Goal: Ask a question: Seek information or help from site administrators or community

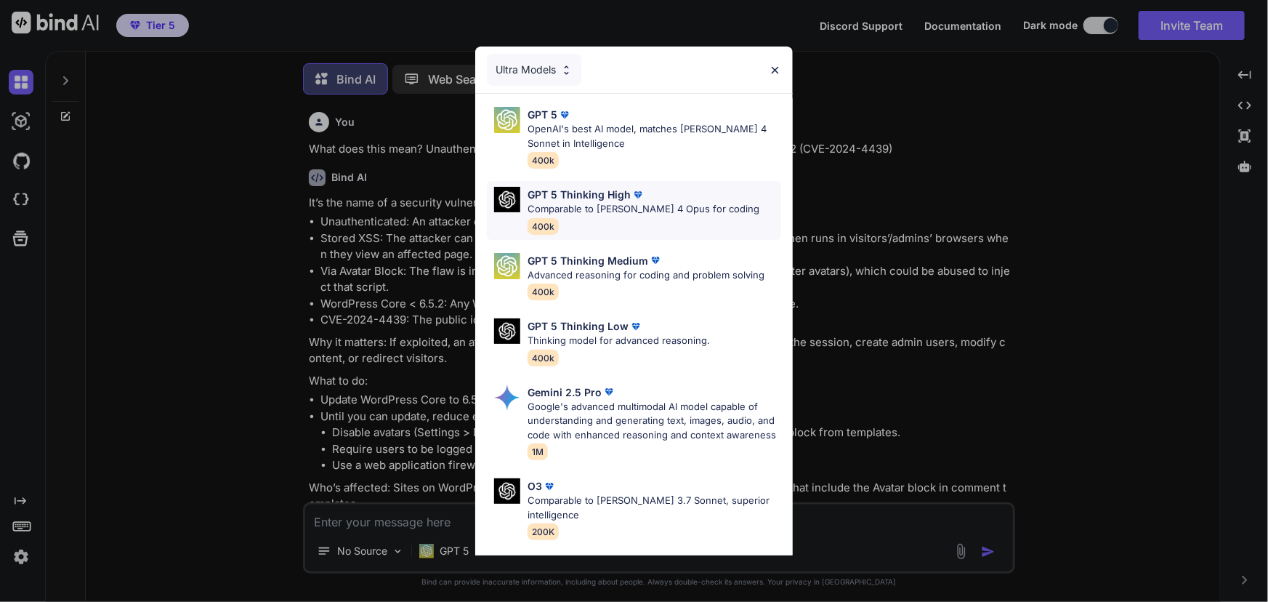
scroll to position [7, 0]
click at [603, 211] on p "Comparable to [PERSON_NAME] 4 Opus for coding" at bounding box center [644, 209] width 232 height 15
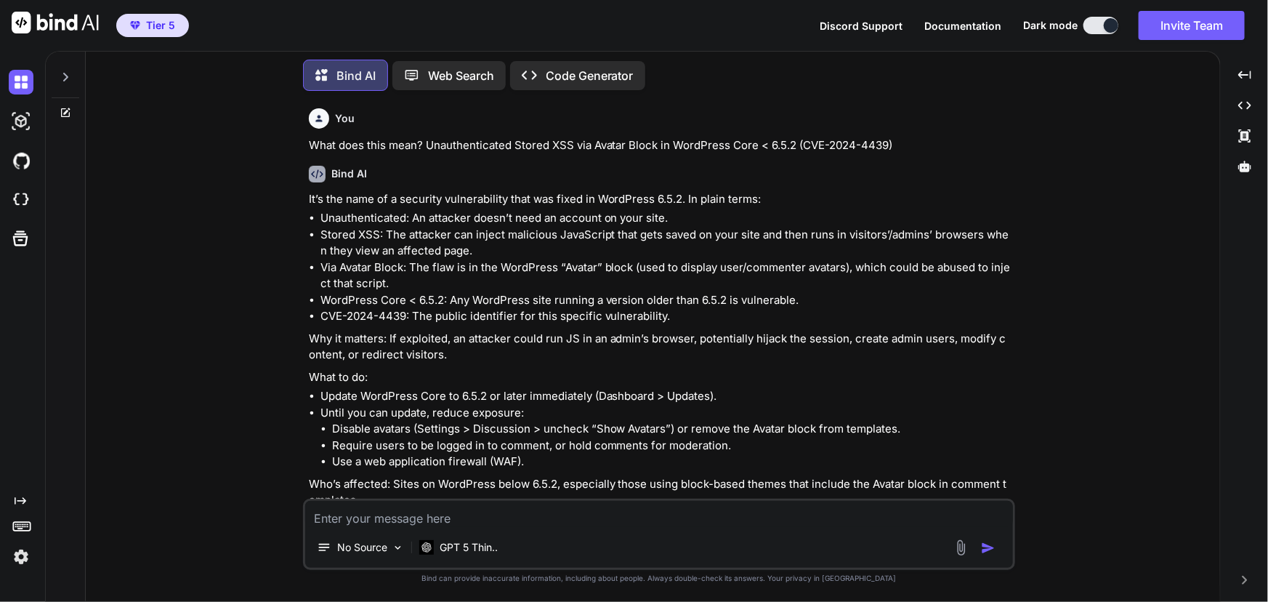
click at [67, 108] on icon at bounding box center [66, 111] width 7 height 7
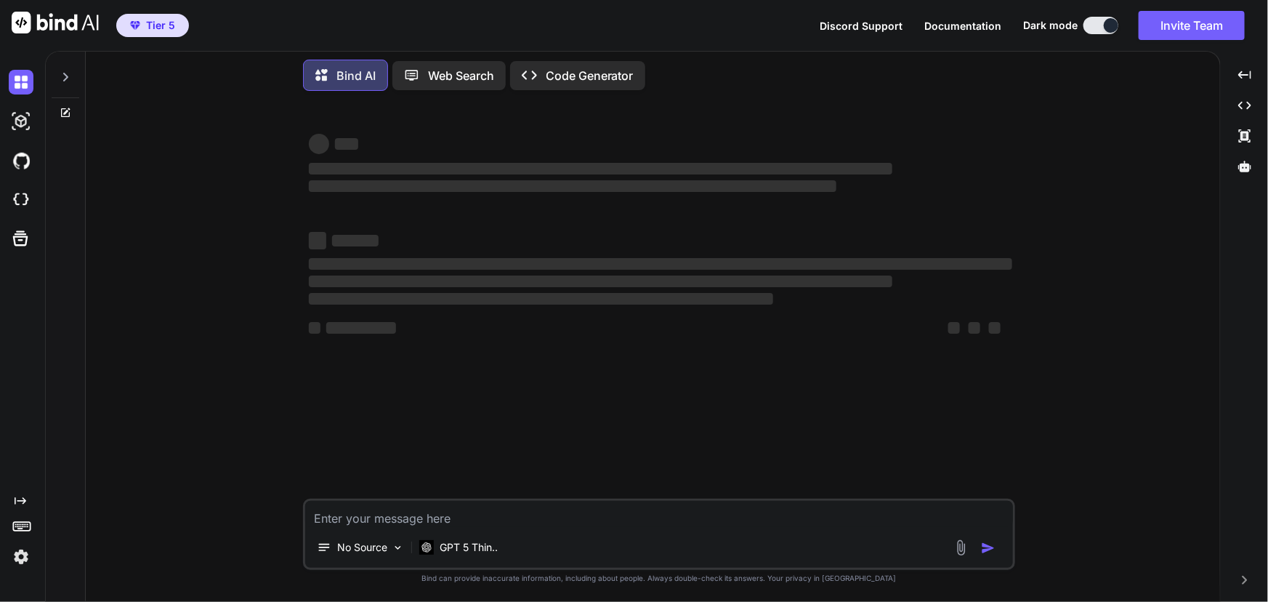
type textarea "x"
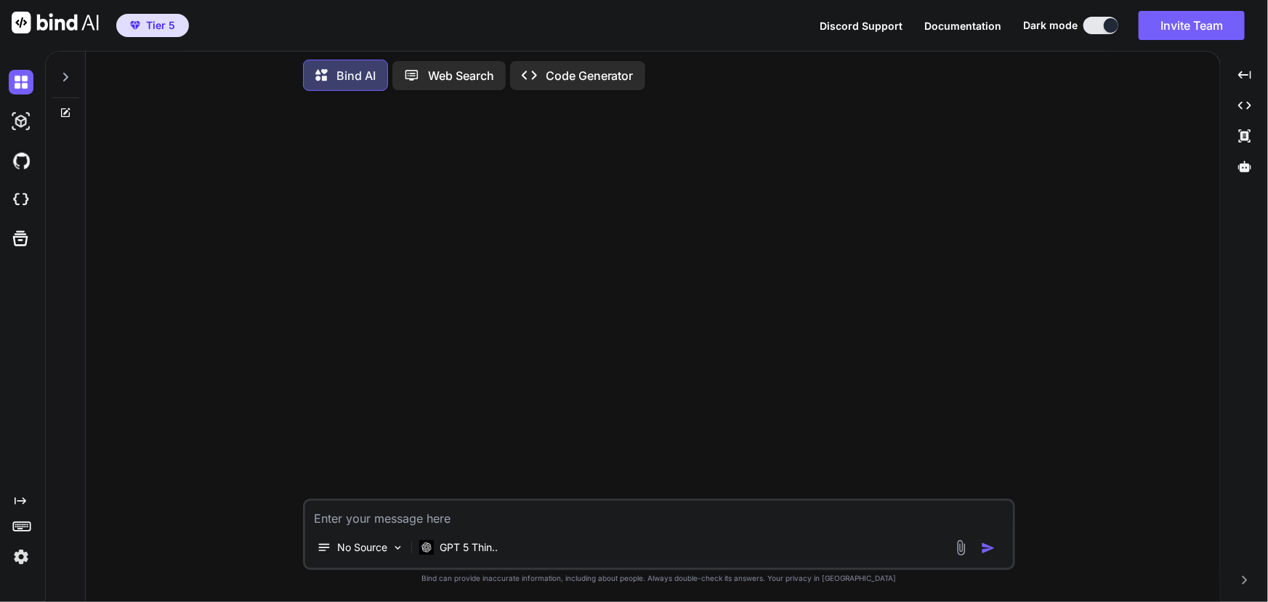
click at [426, 517] on textarea at bounding box center [659, 514] width 708 height 26
type textarea "I"
type textarea "x"
type textarea "A"
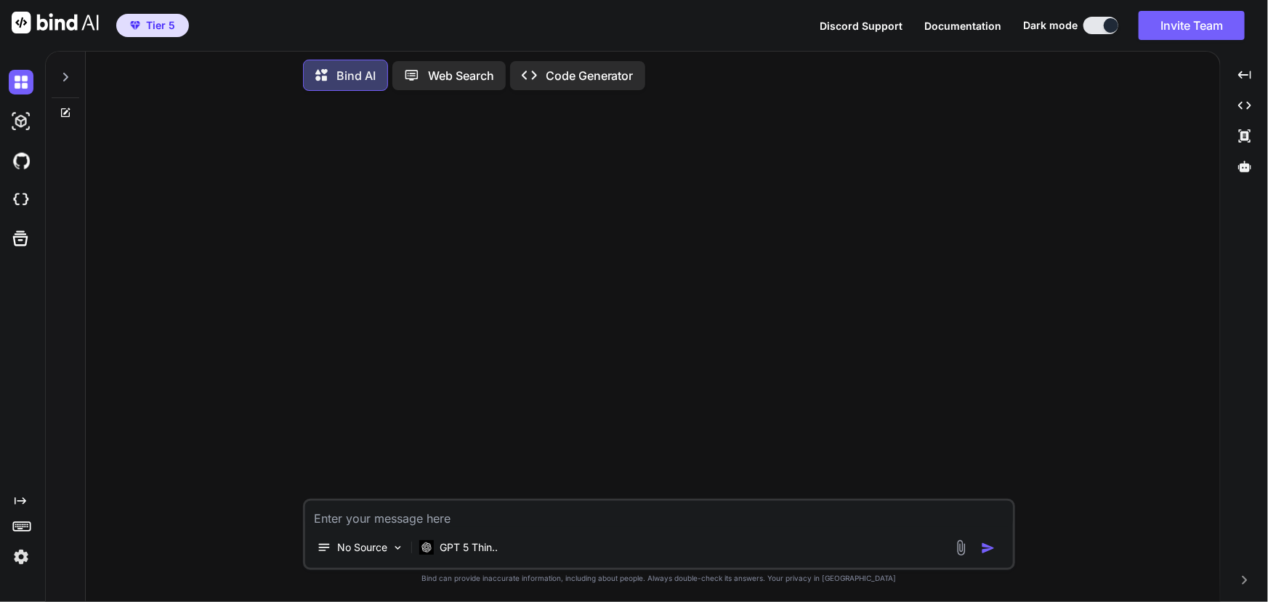
type textarea "x"
type textarea "A"
type textarea "x"
type textarea "A c"
type textarea "x"
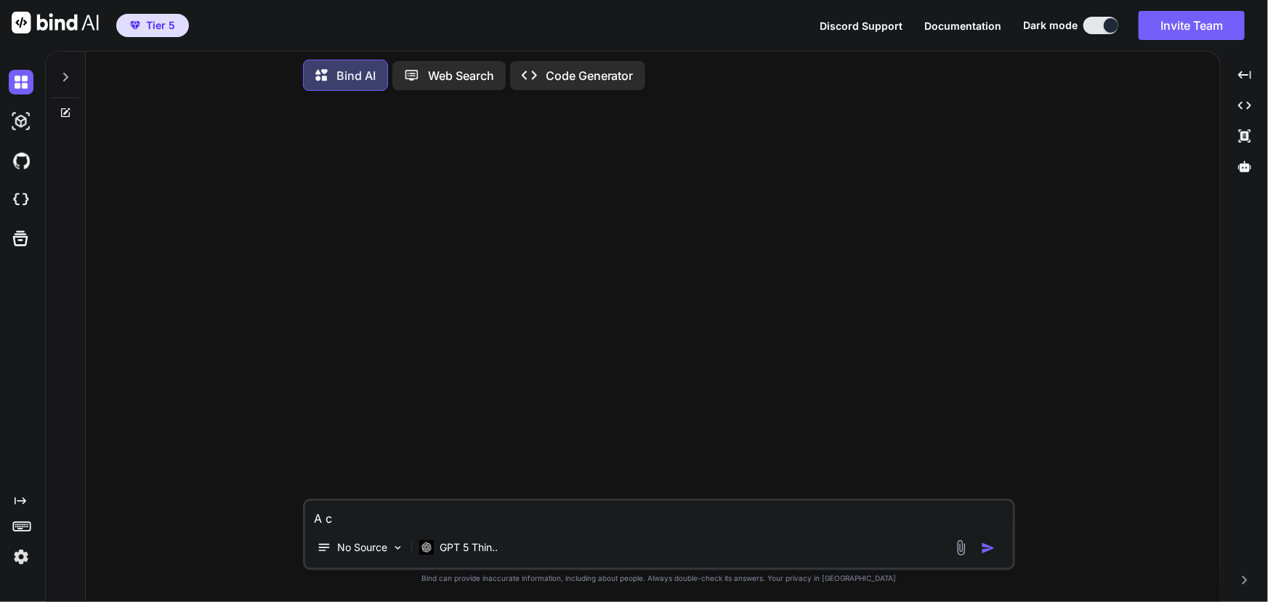
type textarea "A cu"
type textarea "x"
type textarea "A cus"
type textarea "x"
type textarea "A cust"
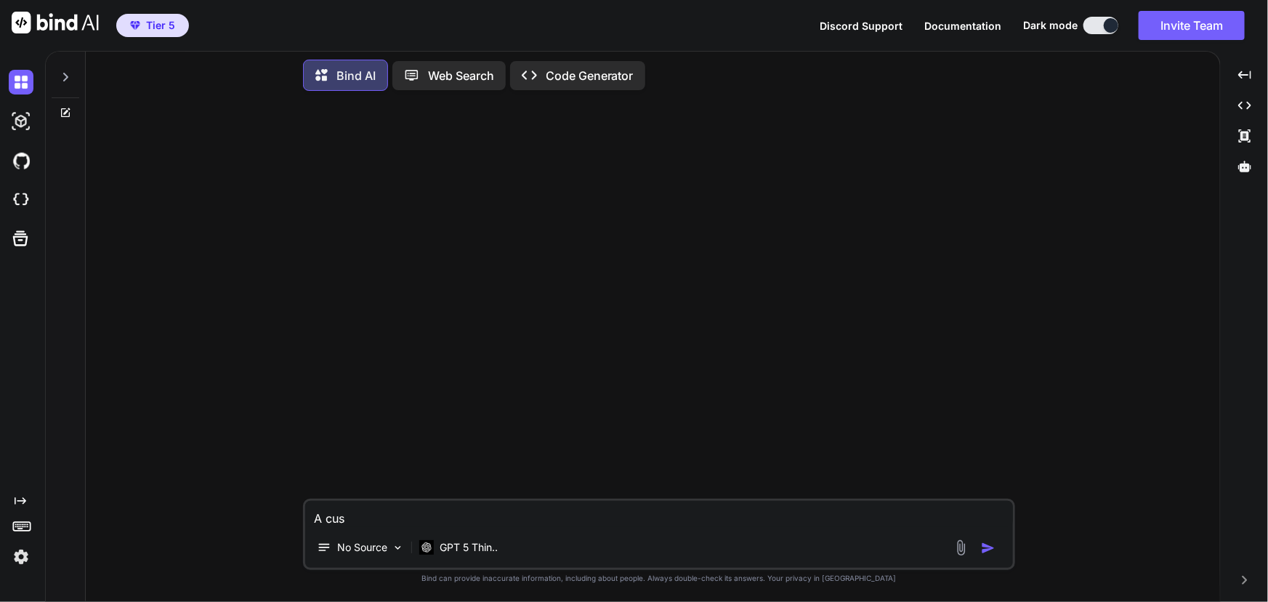
type textarea "x"
type textarea "A custoi"
type textarea "x"
type textarea "A custoim"
type textarea "x"
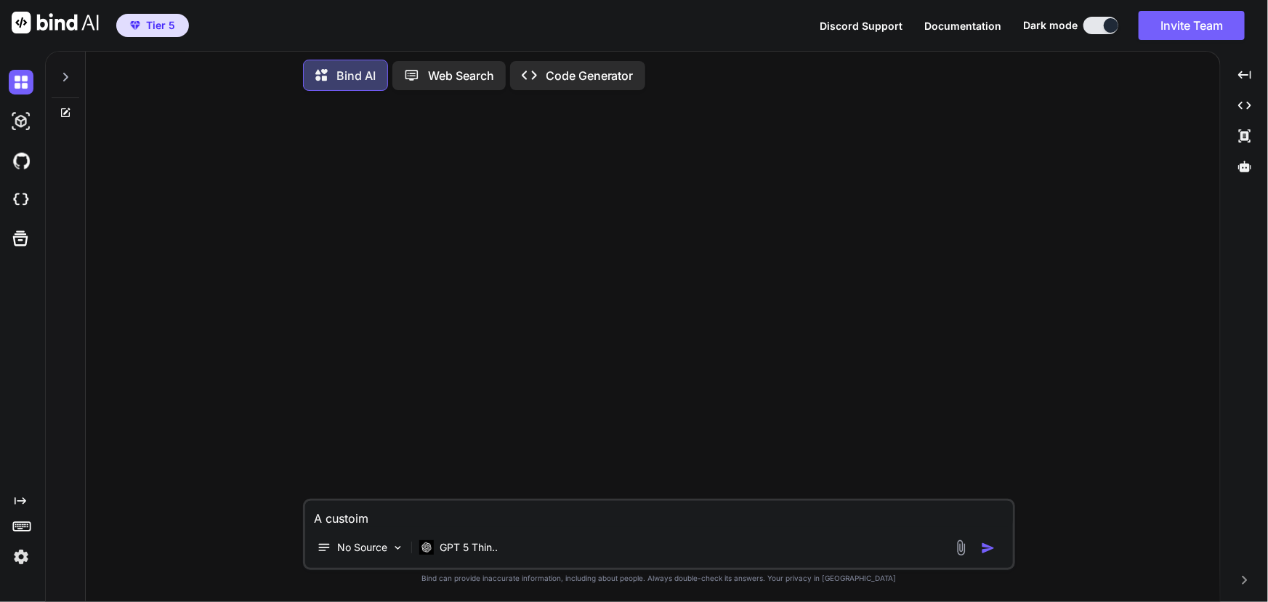
type textarea "A custoime"
type textarea "x"
type textarea "A custoimer"
type textarea "x"
type textarea "A custoime"
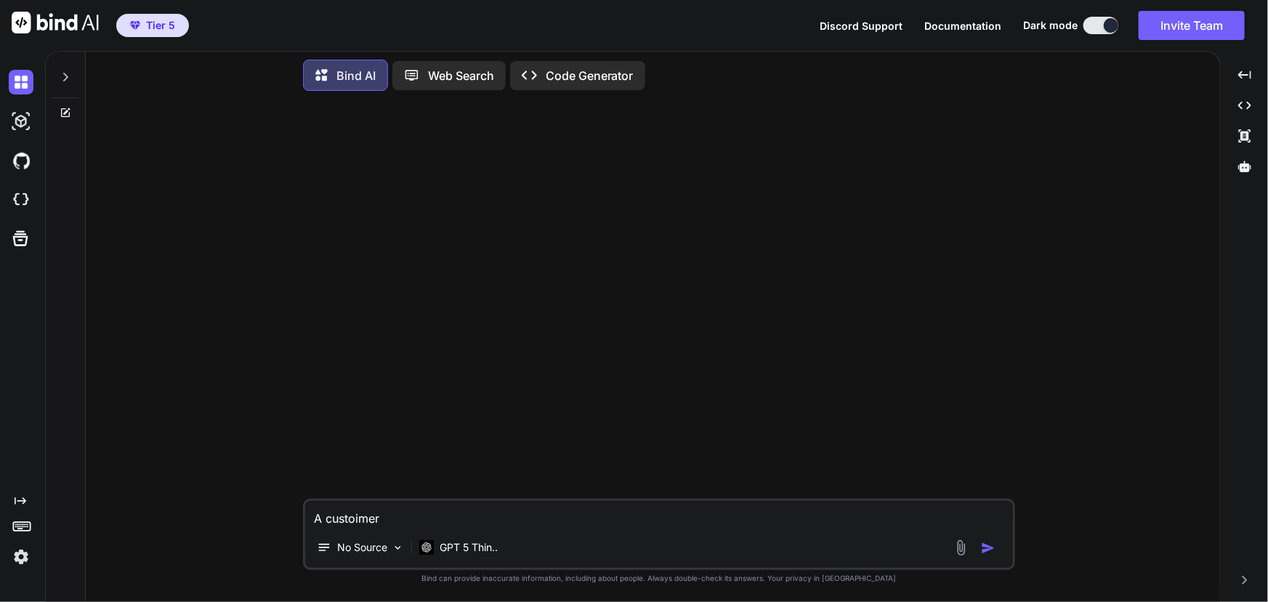
type textarea "x"
type textarea "A custoim"
type textarea "x"
type textarea "A custoi"
type textarea "x"
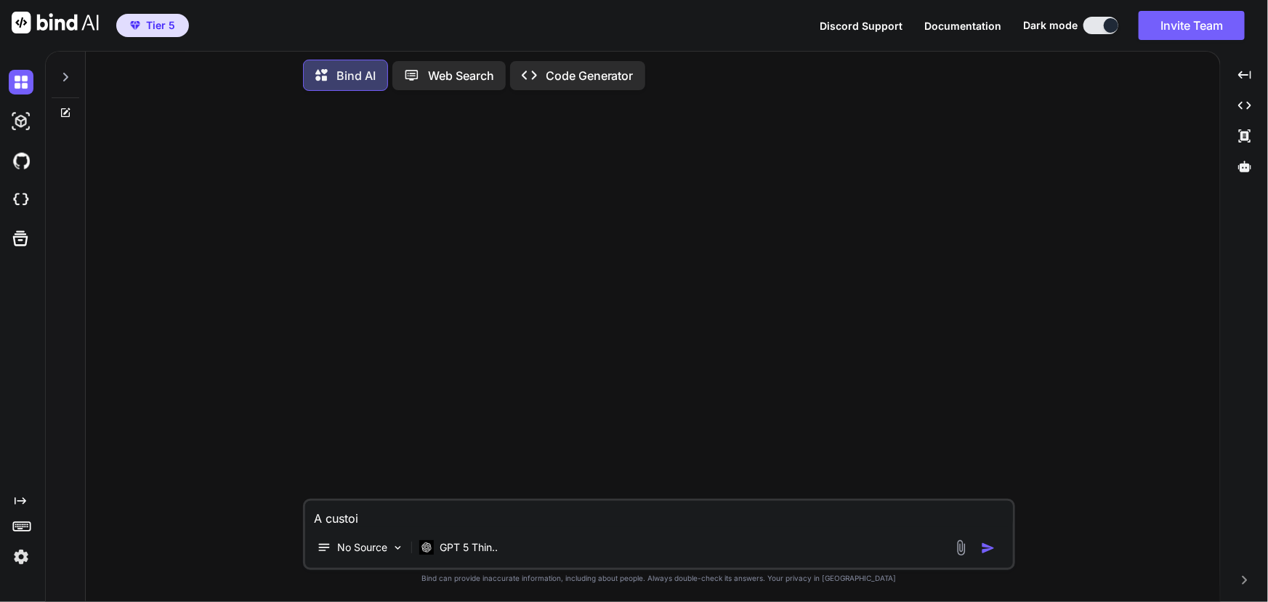
type textarea "A custo"
type textarea "x"
type textarea "A custom"
type textarea "x"
type textarea "A custome"
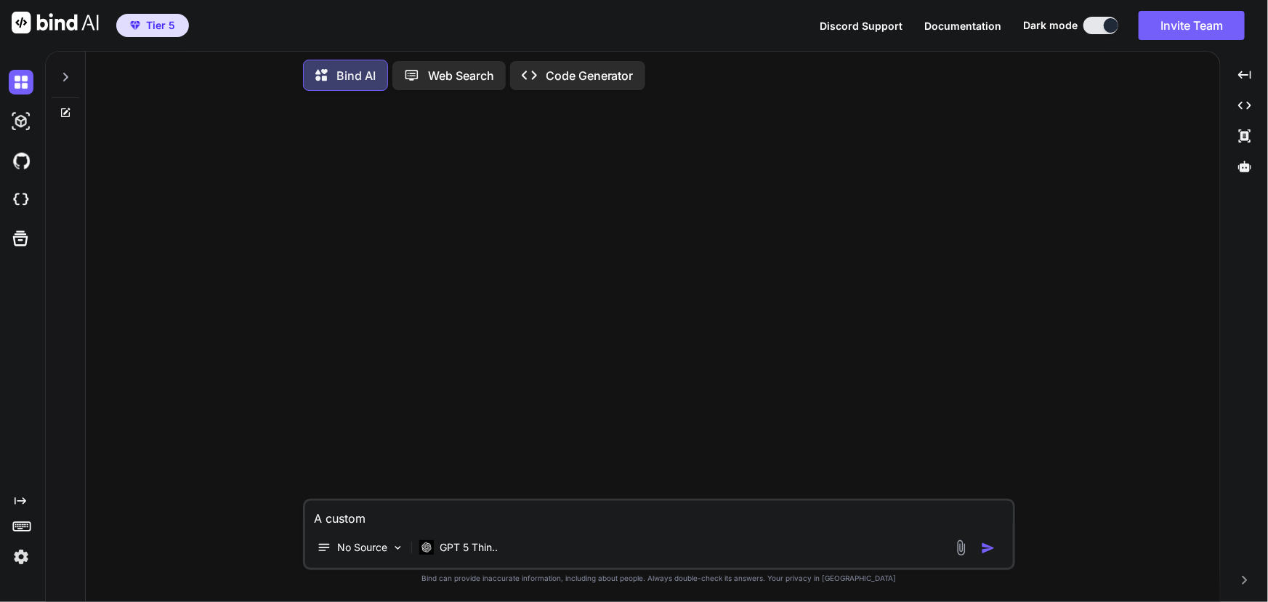
type textarea "x"
type textarea "A customer"
type textarea "x"
type textarea "A customer"
type textarea "x"
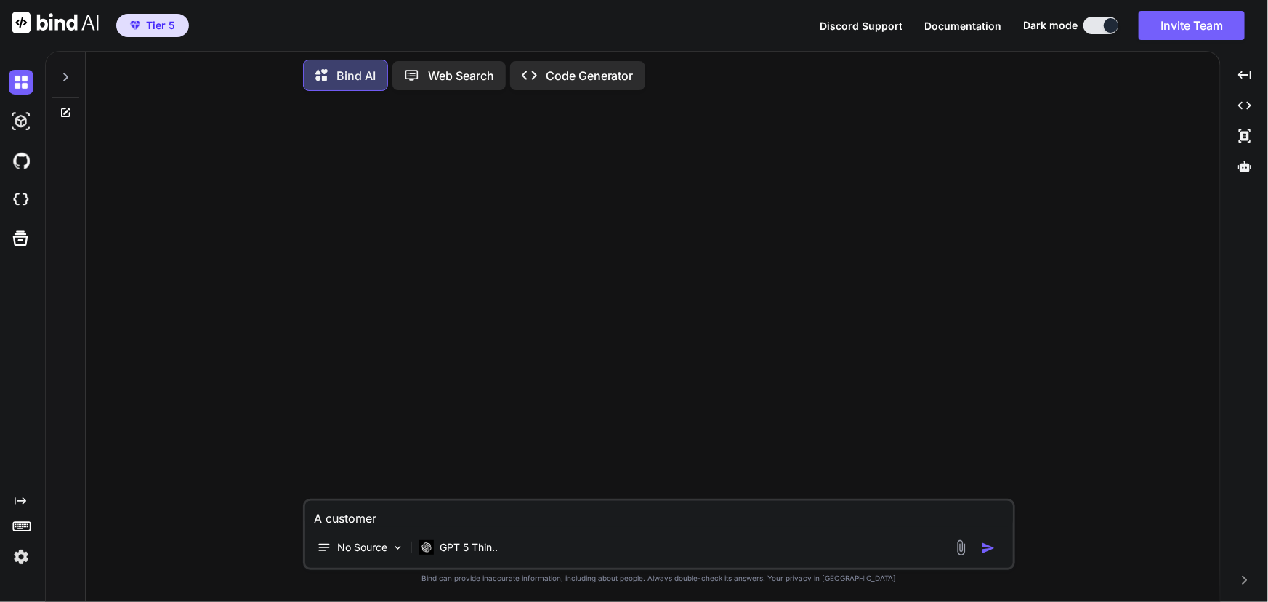
type textarea "A customer i"
type textarea "x"
type textarea "A customer is"
type textarea "x"
type textarea "A customer is"
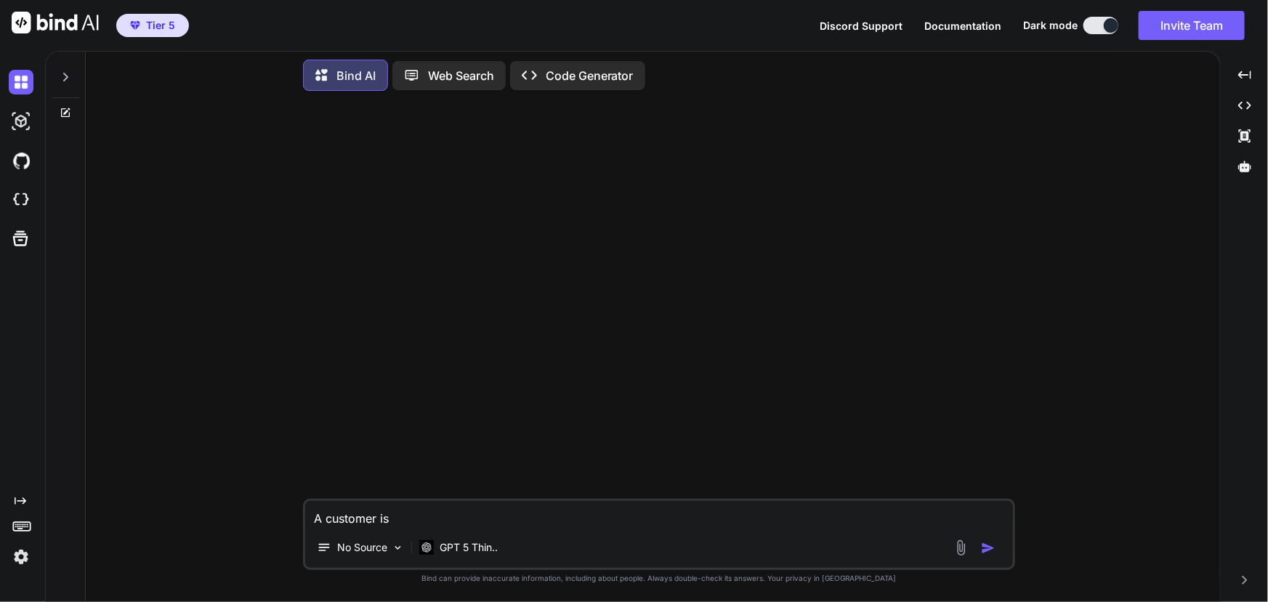
type textarea "x"
type textarea "A customer is u"
type textarea "x"
type textarea "A customer is us"
type textarea "x"
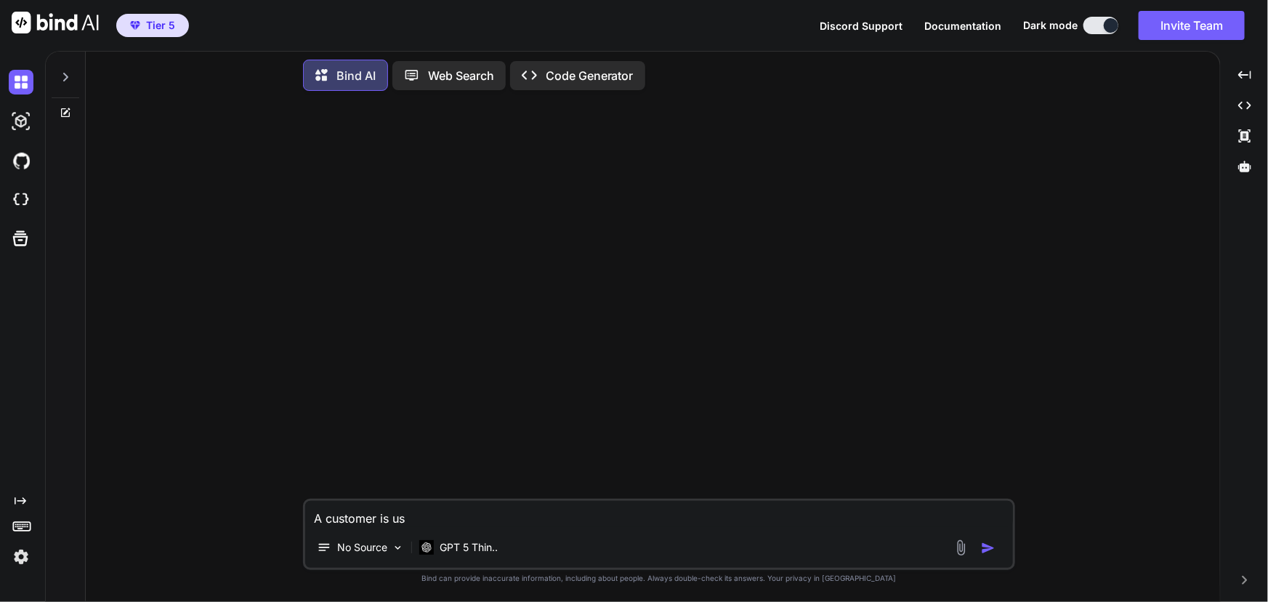
type textarea "A customer is usi"
type textarea "x"
type textarea "A customer is usin"
type textarea "x"
type textarea "A customer is using"
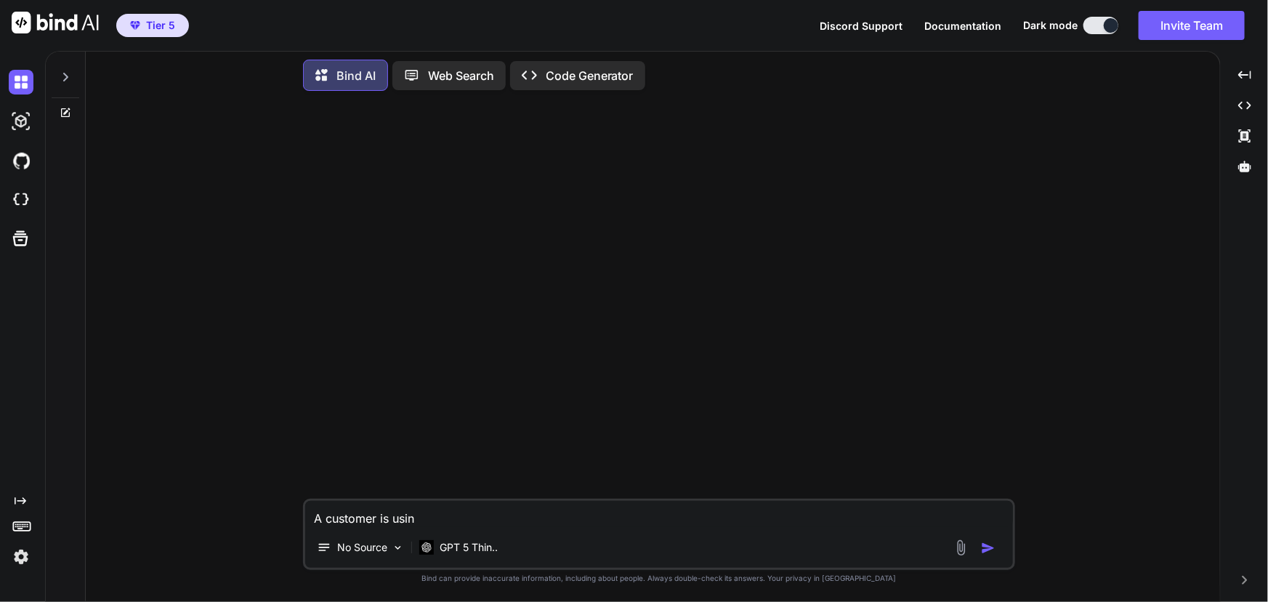
type textarea "x"
type textarea "A customer is using"
type textarea "x"
type textarea "A customer is using G"
type textarea "x"
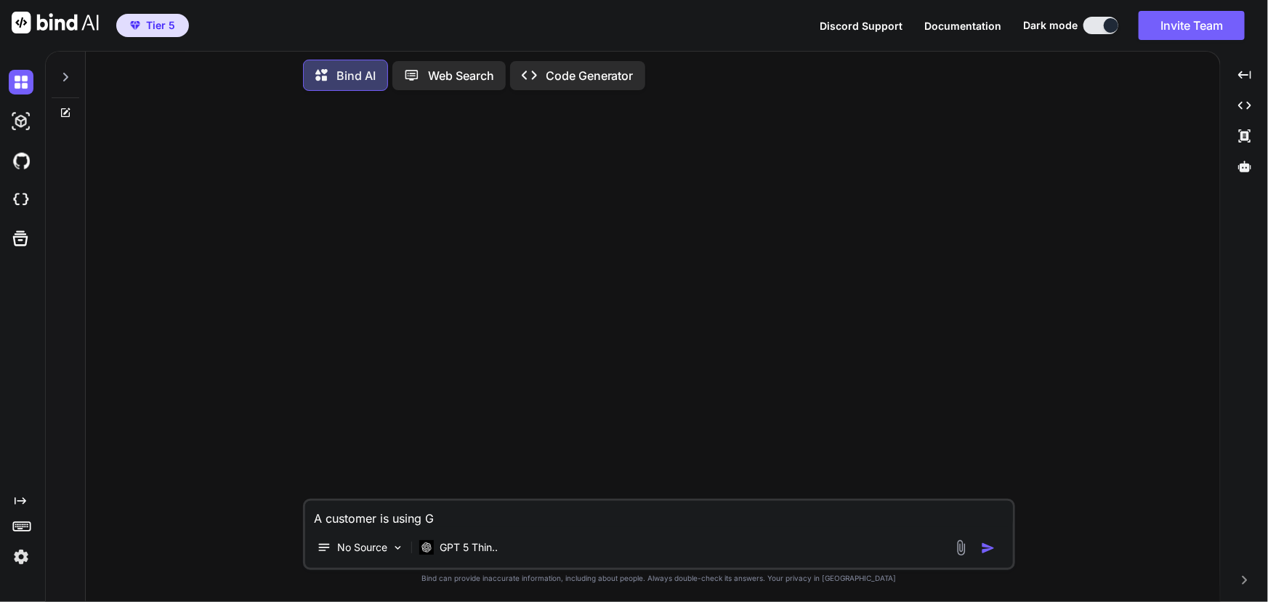
type textarea "A customer is using Go"
type textarea "x"
type textarea "A customer is using GoH"
type textarea "x"
type textarea "A customer is using GoHi"
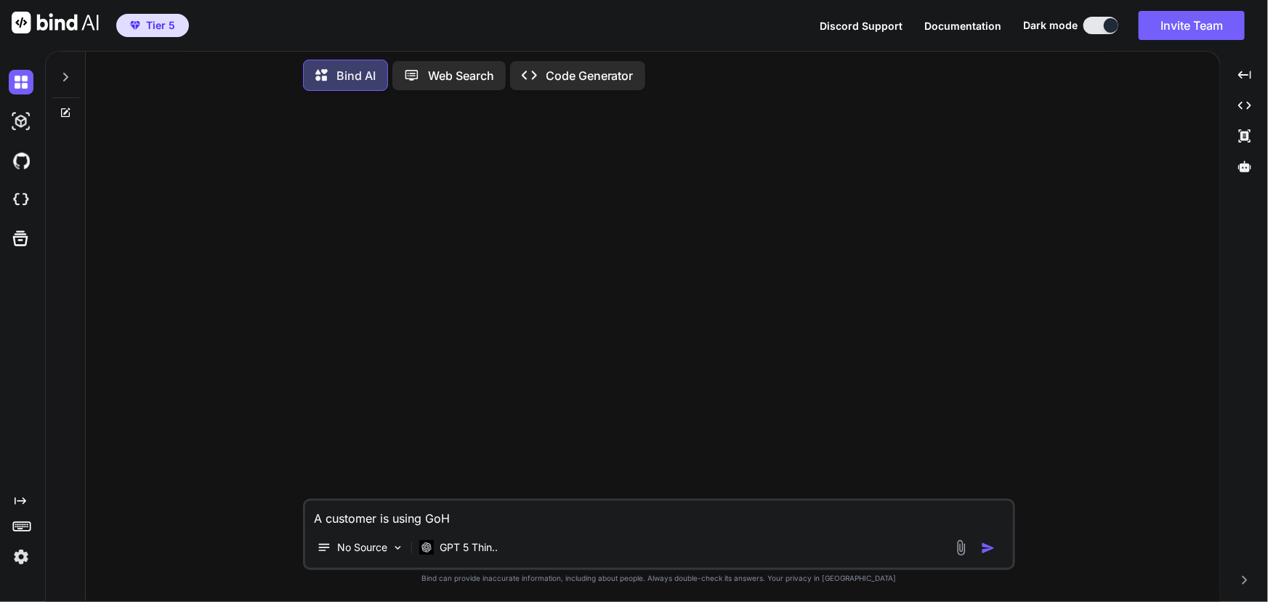
type textarea "x"
type textarea "A customer is using GoHig"
type textarea "x"
type textarea "A customer is using GoHigh"
type textarea "x"
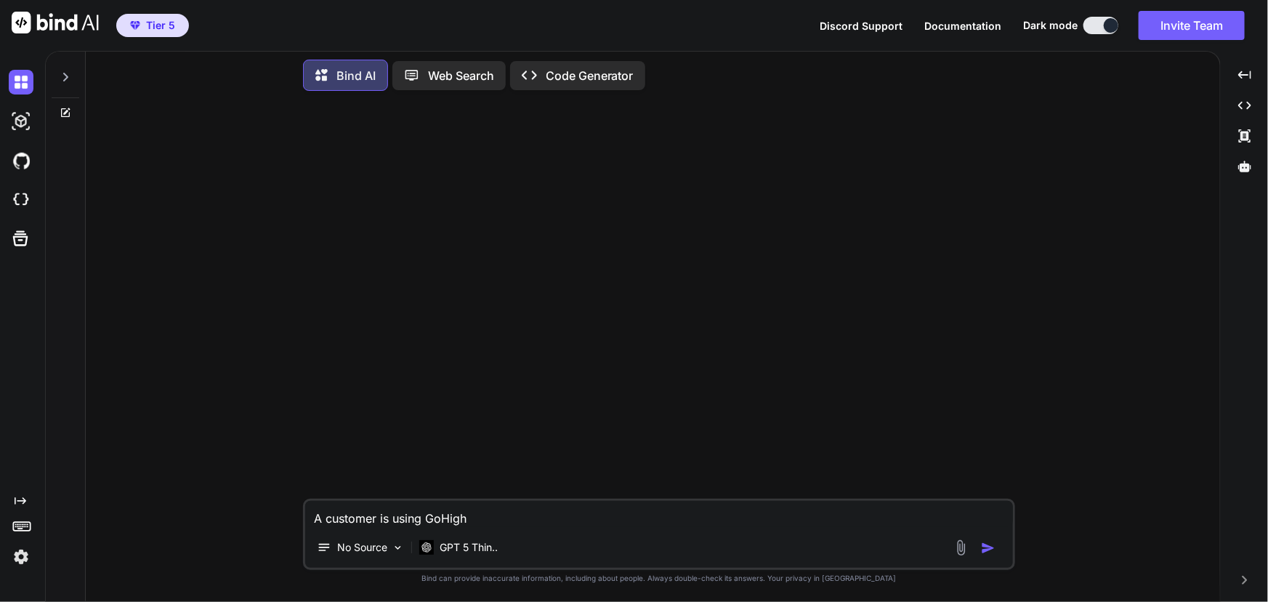
type textarea "A customer is using GoHighL"
type textarea "x"
type textarea "A customer is using GoHighLe"
type textarea "x"
type textarea "A customer is using GoHighLev"
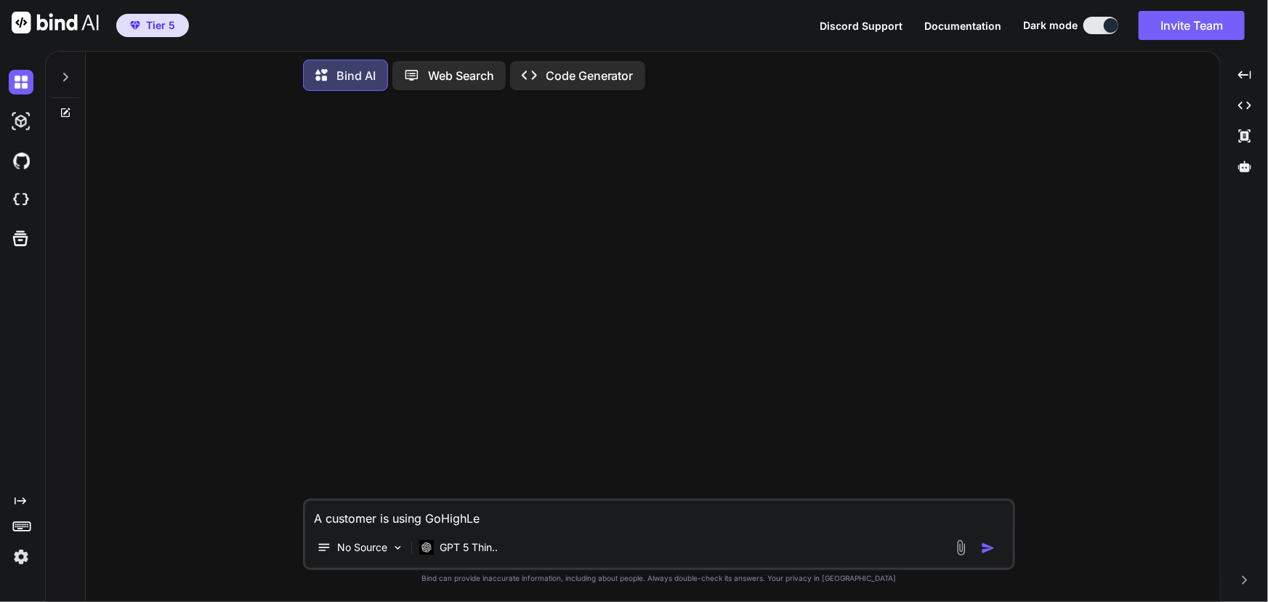
type textarea "x"
type textarea "A customer is using GoHighLeve"
type textarea "x"
type textarea "A customer is using GoHighLevel"
type textarea "x"
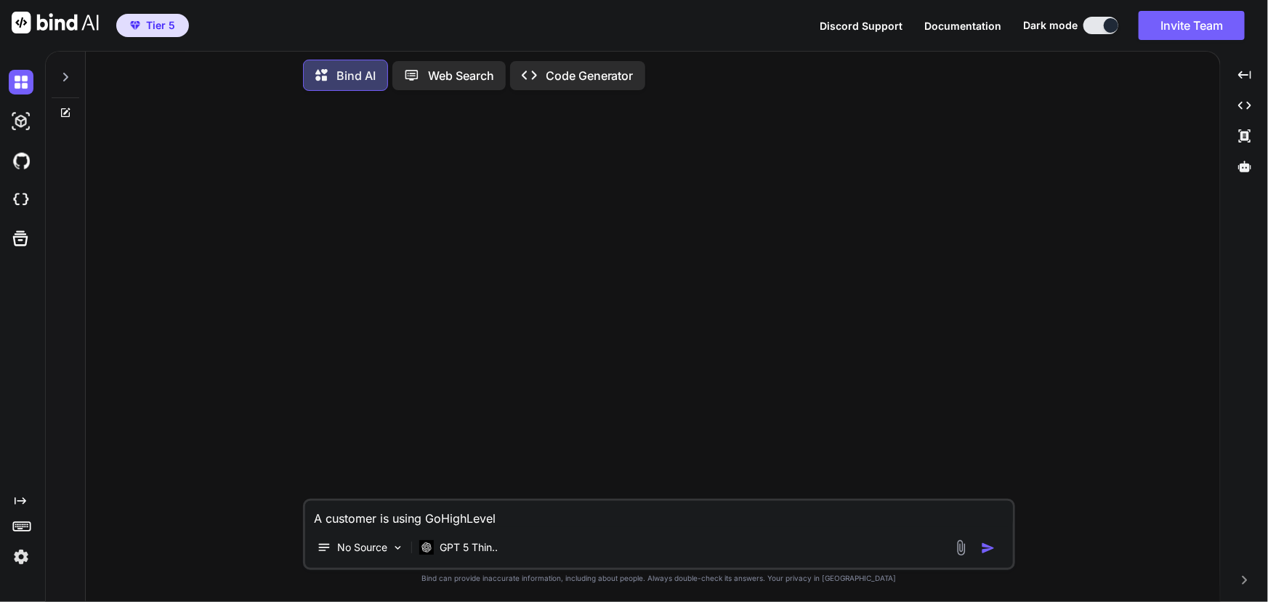
type textarea "A customer is using GoHighLevel"
type textarea "x"
type textarea "A customer is using GoHighLevel a"
type textarea "x"
type textarea "A customer is using GoHighLevel an"
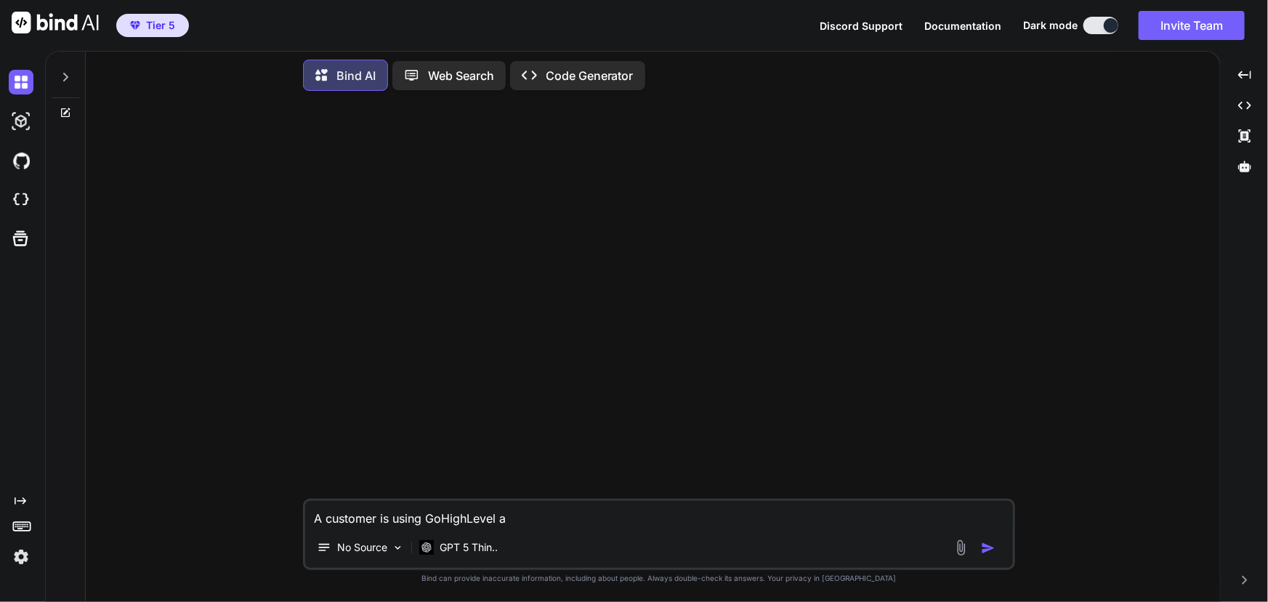
type textarea "x"
type textarea "A customer is using GoHighLevel and"
type textarea "x"
type textarea "A customer is using GoHighLevel and"
type textarea "x"
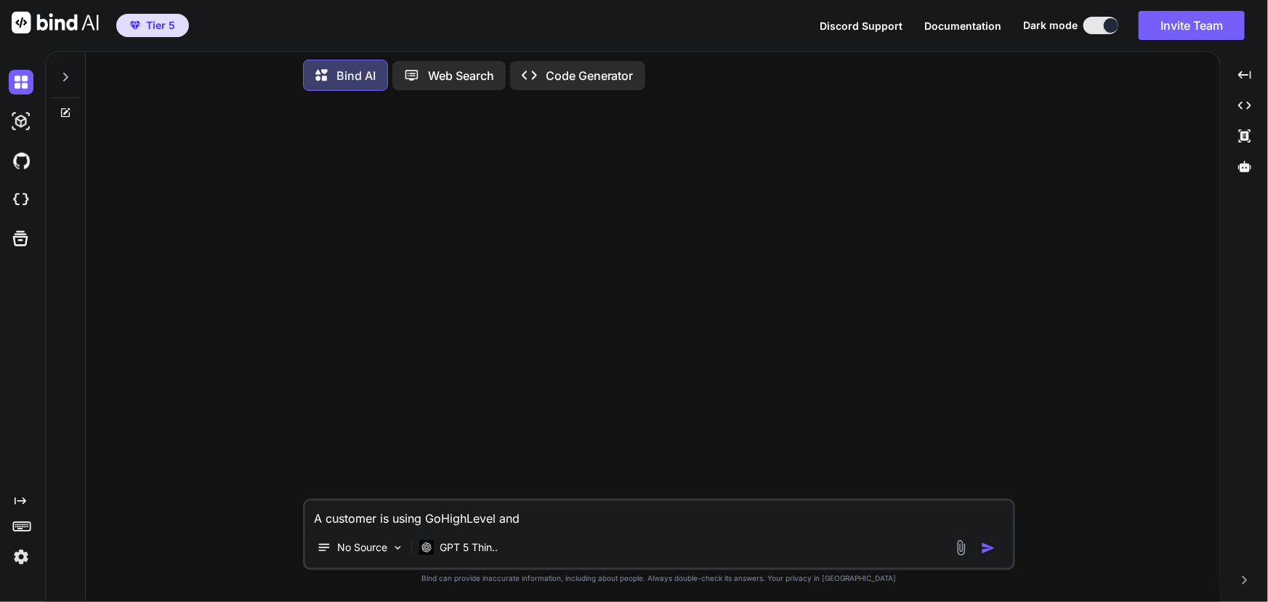
type textarea "A customer is using GoHighLevel and h"
type textarea "x"
type textarea "A customer is using GoHighLevel and ha"
type textarea "x"
type textarea "A customer is using GoHighLevel and has"
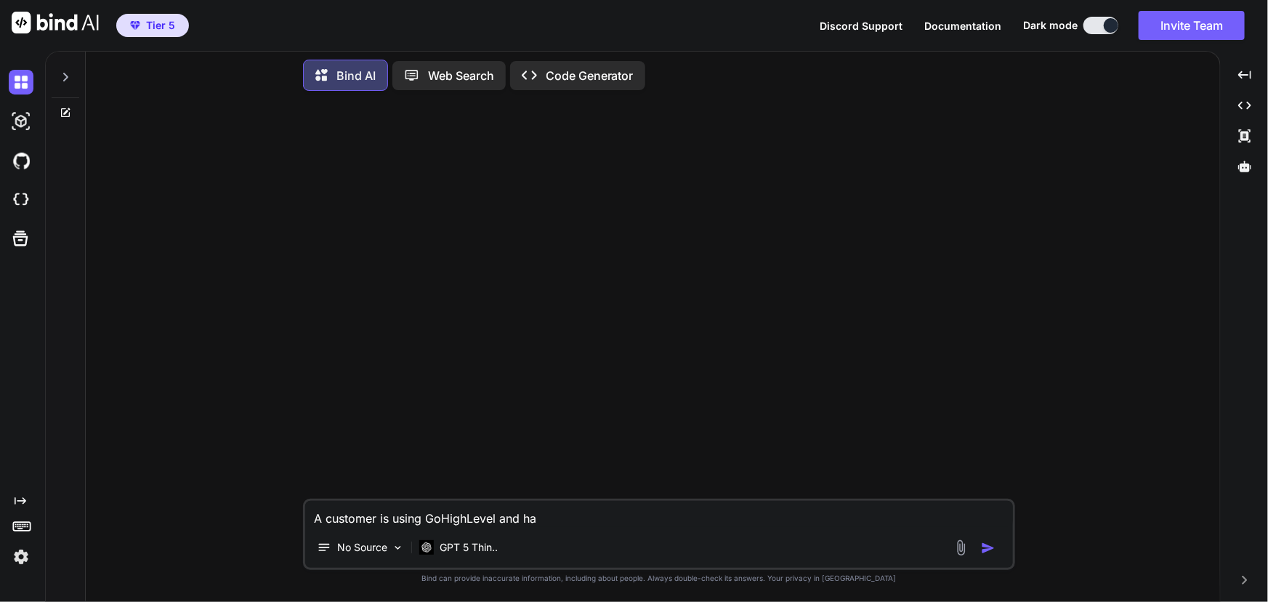
type textarea "x"
type textarea "A customer is using GoHighLevel and has"
type textarea "x"
type textarea "A customer is using GoHighLevel and has a"
type textarea "x"
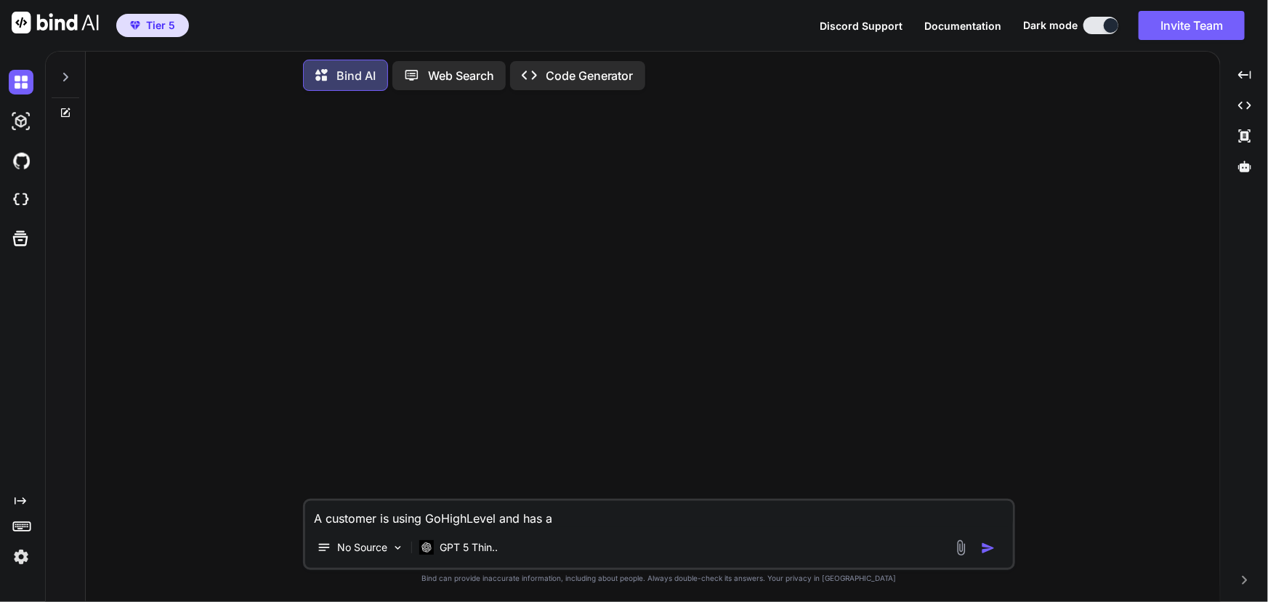
type textarea "A customer is using GoHighLevel and has a"
type textarea "x"
type textarea "A customer is using GoHighLevel and has a f"
type textarea "x"
type textarea "A customer is using GoHighLevel and has a fe"
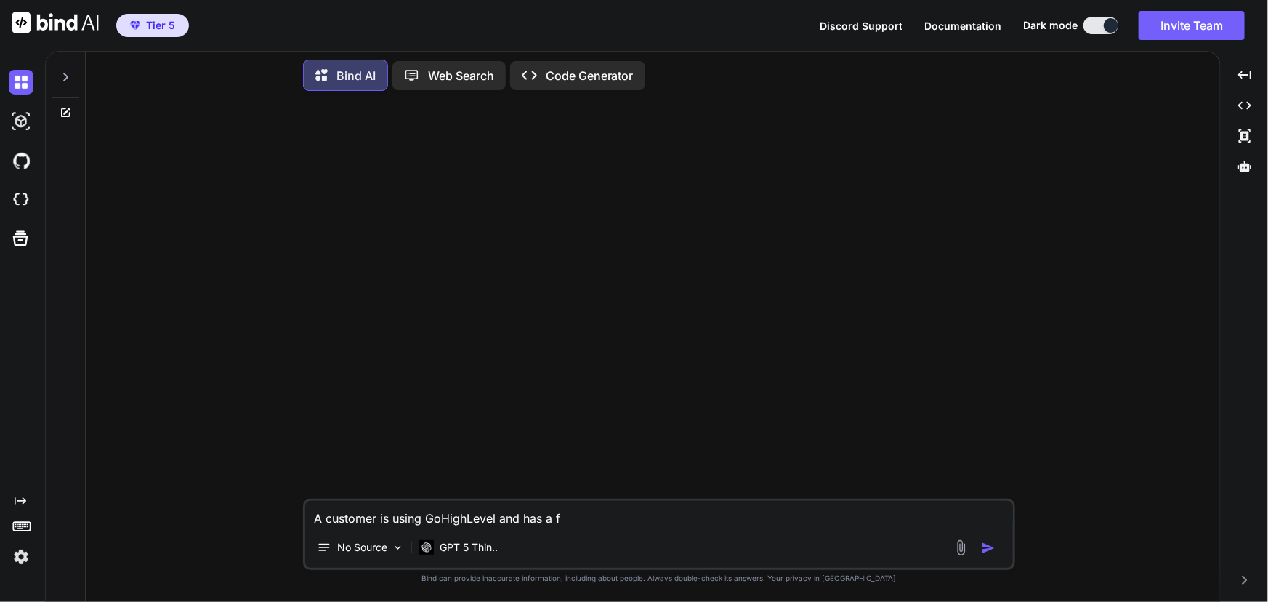
type textarea "x"
type textarea "A customer is using GoHighLevel and has a few"
type textarea "x"
type textarea "A customer is using GoHighLevel and has a few"
type textarea "x"
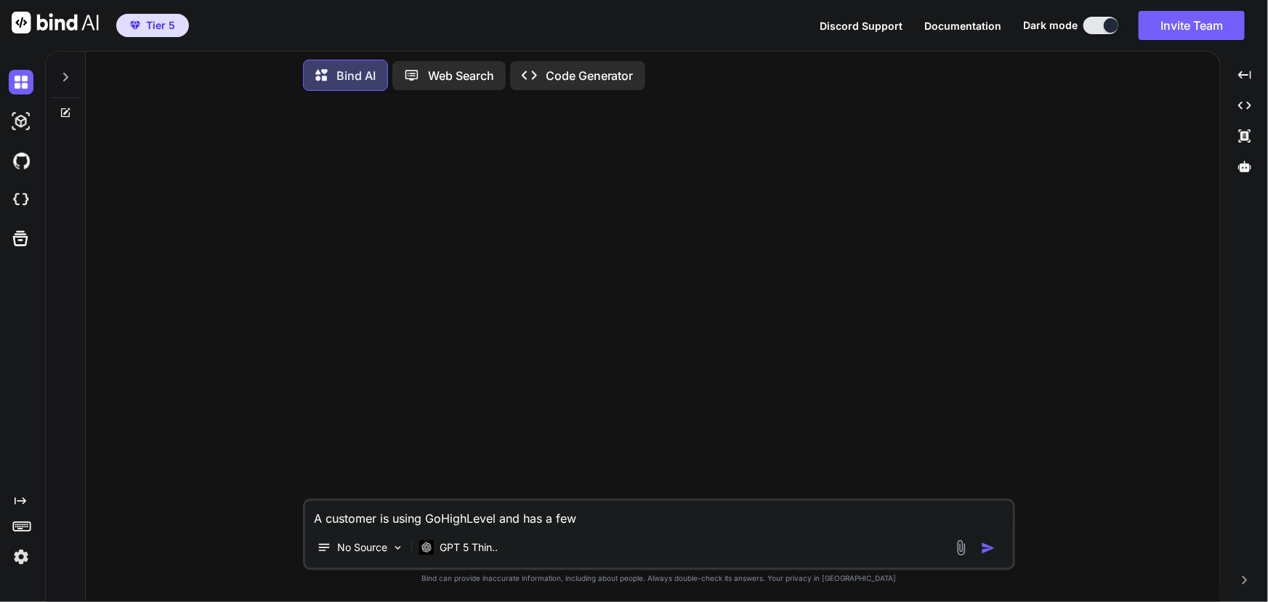
type textarea "A customer is using GoHighLevel and has a few c"
type textarea "x"
type textarea "A customer is using GoHighLevel and has a few co"
type textarea "x"
type textarea "A customer is using GoHighLevel and has a few con"
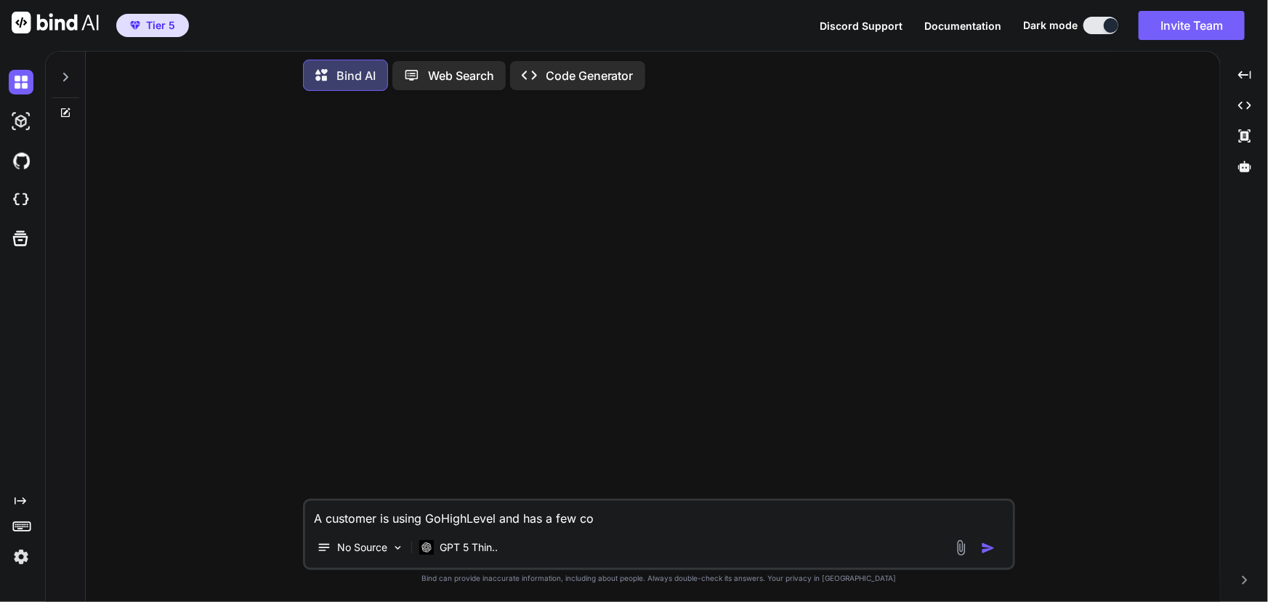
type textarea "x"
type textarea "A customer is using GoHighLevel and has a few conc"
type textarea "x"
type textarea "A customer is using GoHighLevel and has a few conce"
type textarea "x"
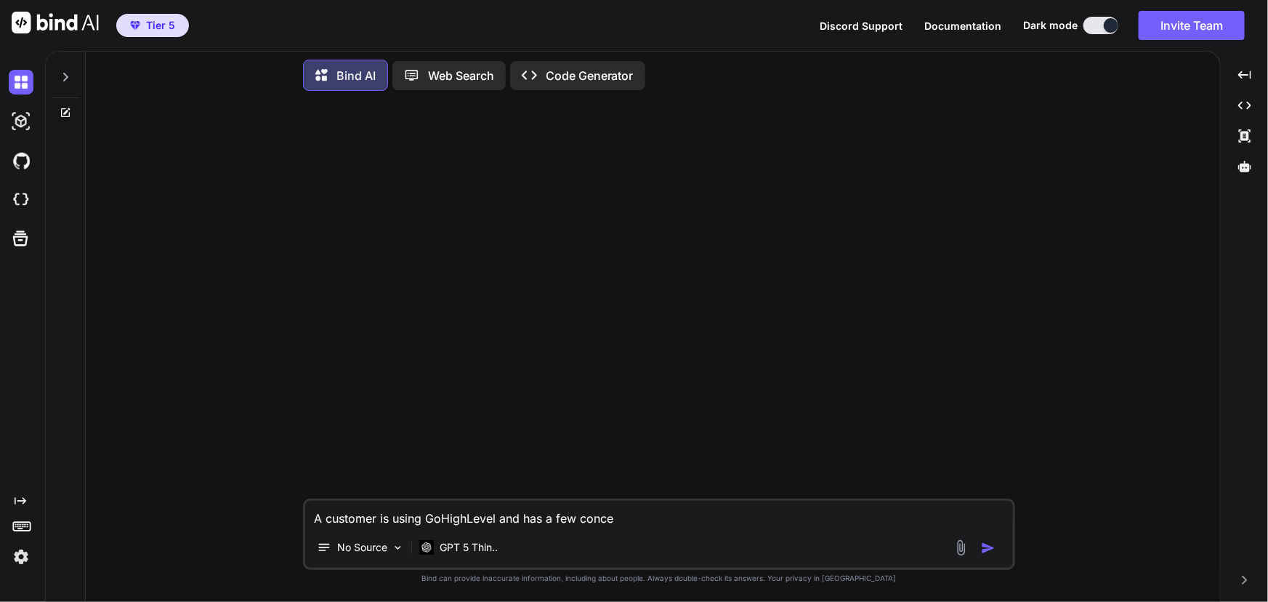
type textarea "A customer is using GoHighLevel and has a few concer"
type textarea "x"
type textarea "A customer is using GoHighLevel and has a few concern"
type textarea "x"
type textarea "A customer is using GoHighLevel and has a few concerns"
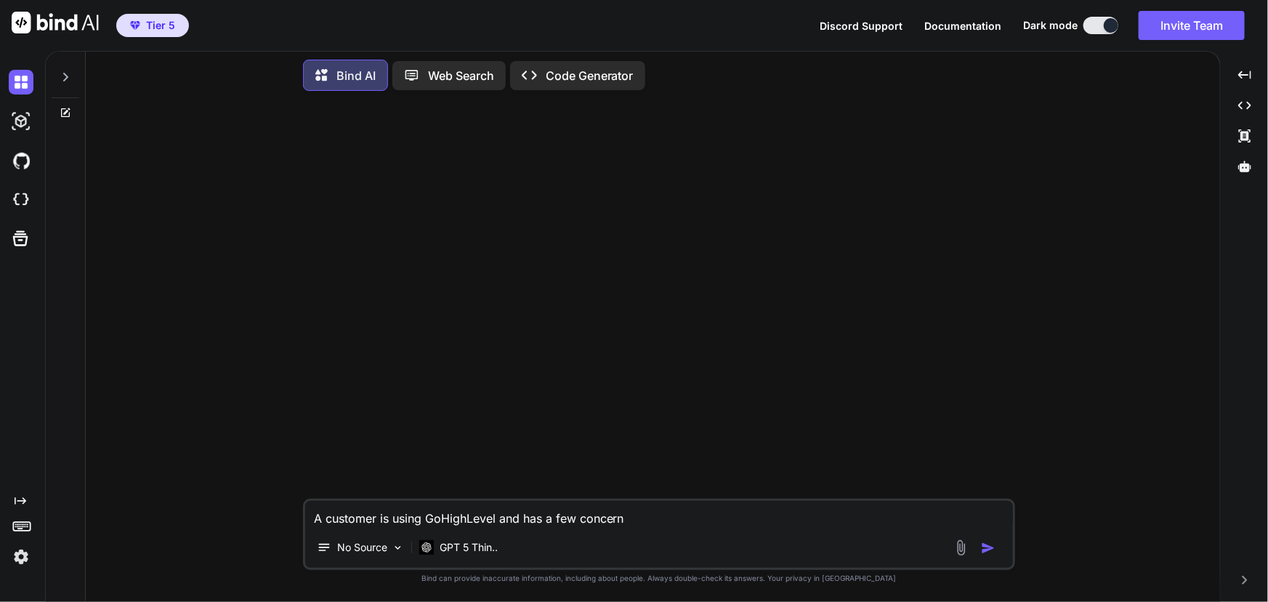
type textarea "x"
type textarea "A customer is using GoHighLevel and has a few concerns."
type textarea "x"
type textarea "A customer is using GoHighLevel and has a few concerns."
type textarea "x"
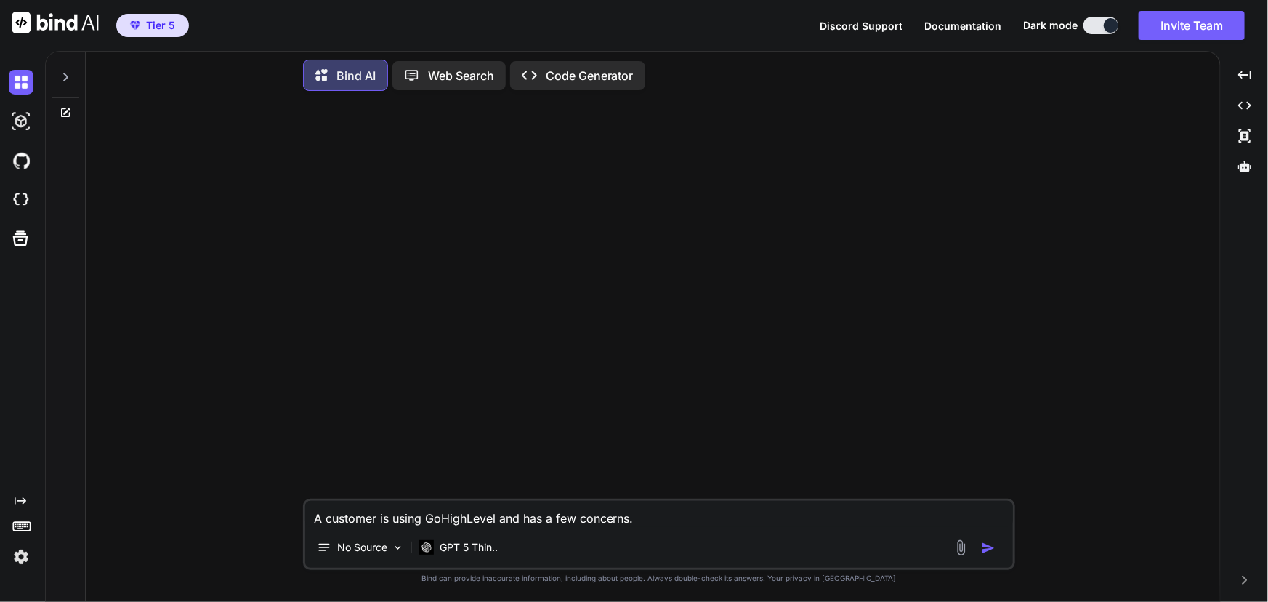
type textarea "A customer is using GoHighLevel and has a few concerns. P"
type textarea "x"
type textarea "A customer is using GoHighLevel and has a few concerns. Pl"
type textarea "x"
type textarea "A customer is using GoHighLevel and has a few concerns. Ple"
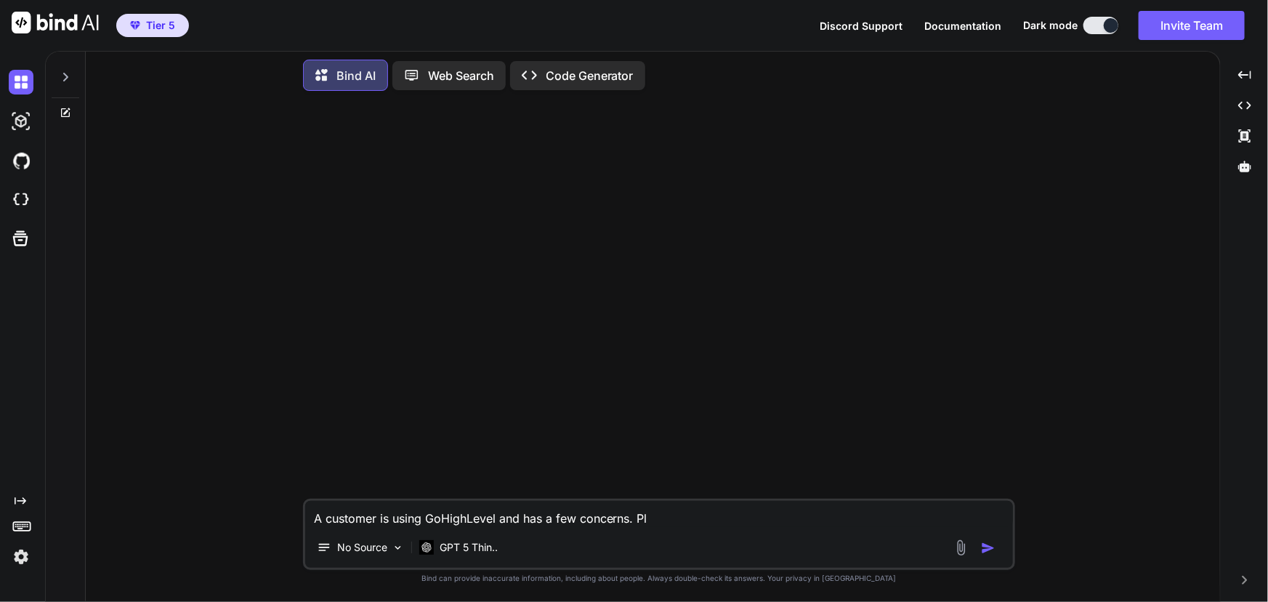
type textarea "x"
type textarea "A customer is using GoHighLevel and has a few concerns. [GEOGRAPHIC_DATA]"
type textarea "x"
type textarea "A customer is using GoHighLevel and has a few concerns. Pleas"
type textarea "x"
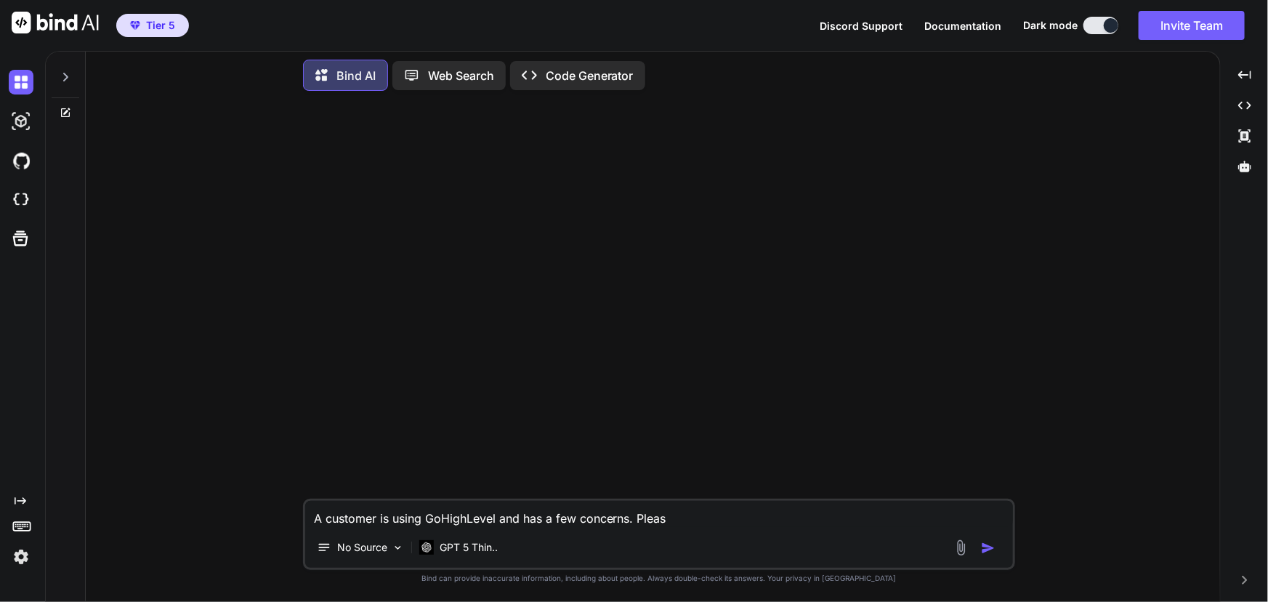
type textarea "A customer is using GoHighLevel and has a few concerns. Please"
type textarea "x"
type textarea "A customer is using GoHighLevel and has a few concerns. Please"
type textarea "x"
type textarea "A customer is using GoHighLevel and has a few concerns. Please a"
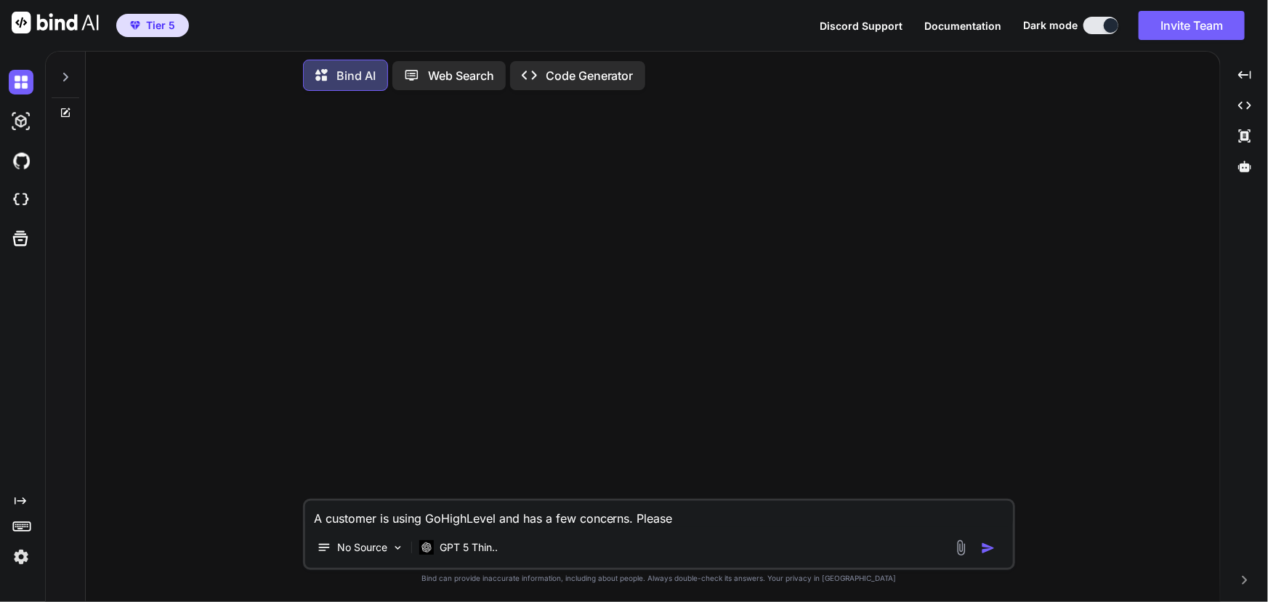
type textarea "x"
type textarea "A customer is using GoHighLevel and has a few concerns. Please an"
type textarea "x"
type textarea "A customer is using GoHighLevel and has a few concerns. Please ans"
type textarea "x"
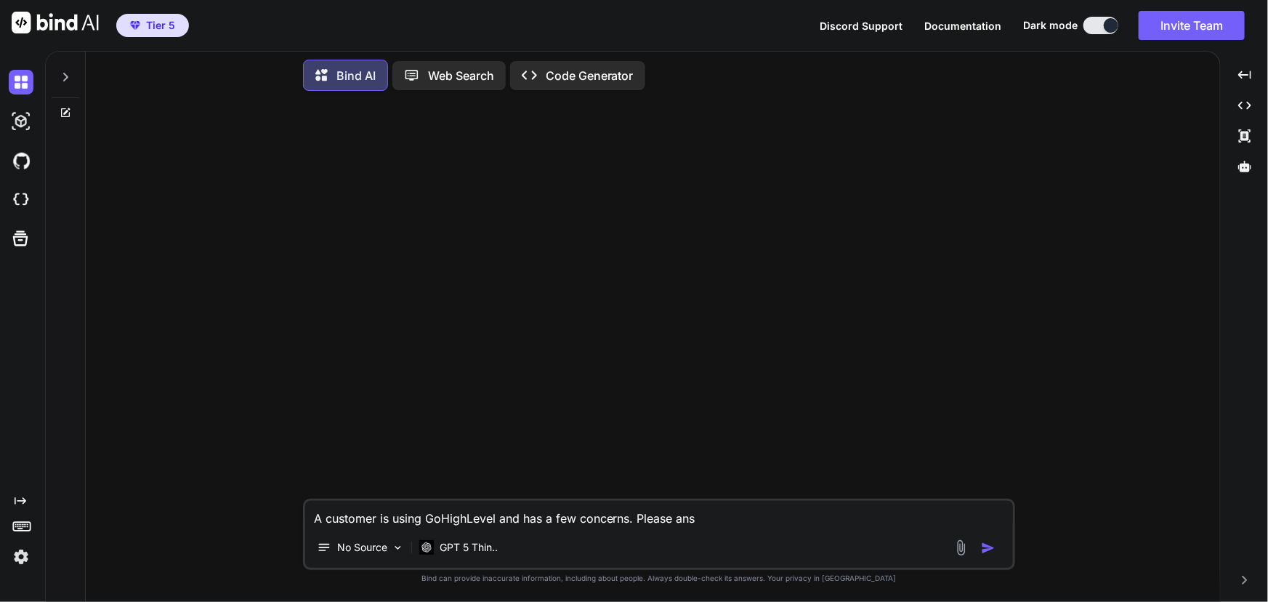
type textarea "A customer is using GoHighLevel and has a few concerns. Please answ"
type textarea "x"
type textarea "A customer is using GoHighLevel and has a few concerns. Please answe"
type textarea "x"
type textarea "A customer is using GoHighLevel and has a few concerns. Please answew"
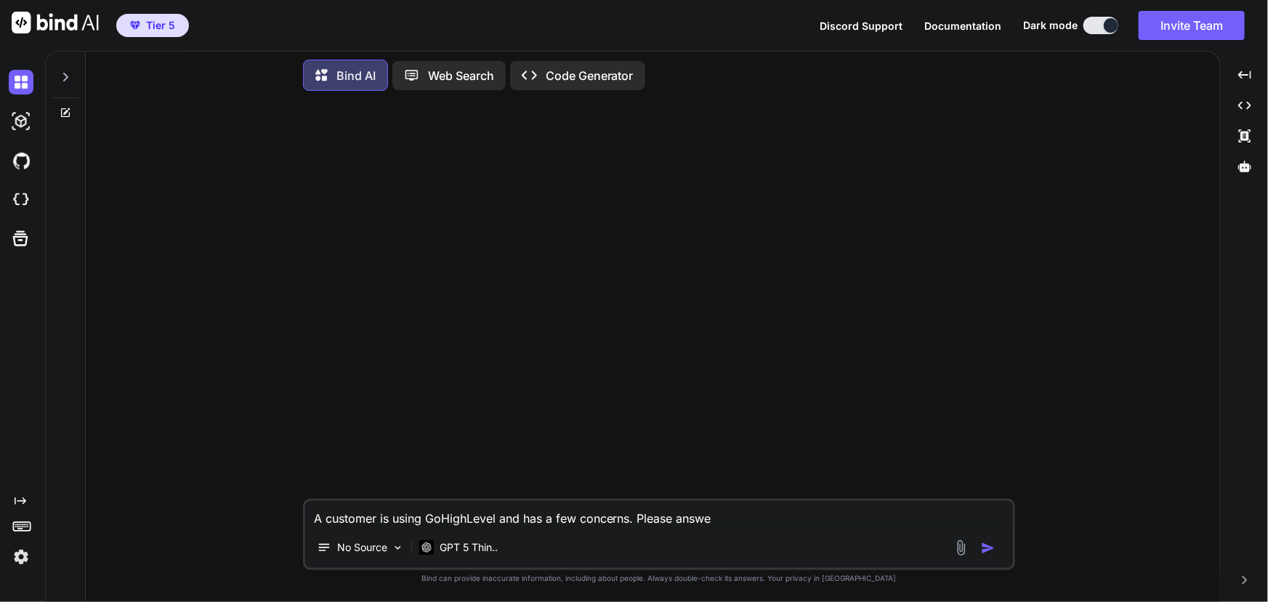
type textarea "x"
type textarea "A customer is using GoHighLevel and has a few concerns. Please answewr"
type textarea "x"
type textarea "A customer is using GoHighLevel and has a few concerns. Please answewr"
type textarea "x"
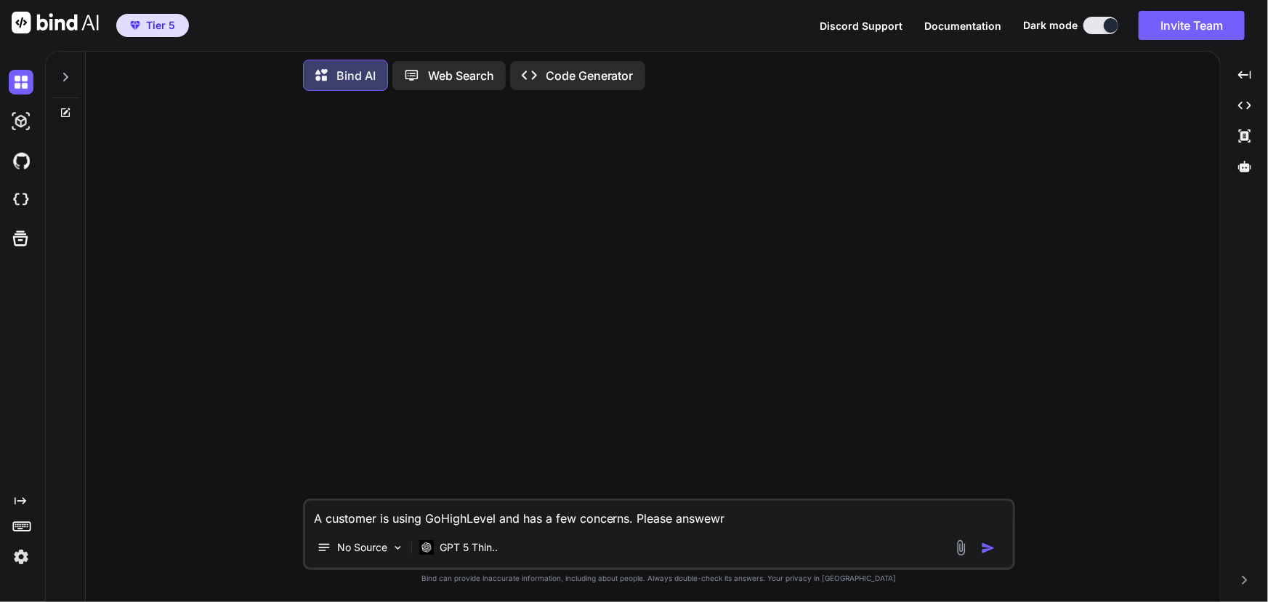
type textarea "A customer is using GoHighLevel and has a few concerns. Please answewr"
type textarea "x"
type textarea "A customer is using GoHighLevel and has a few concerns. Please answew"
type textarea "x"
type textarea "A customer is using GoHighLevel and has a few concerns. Please answe"
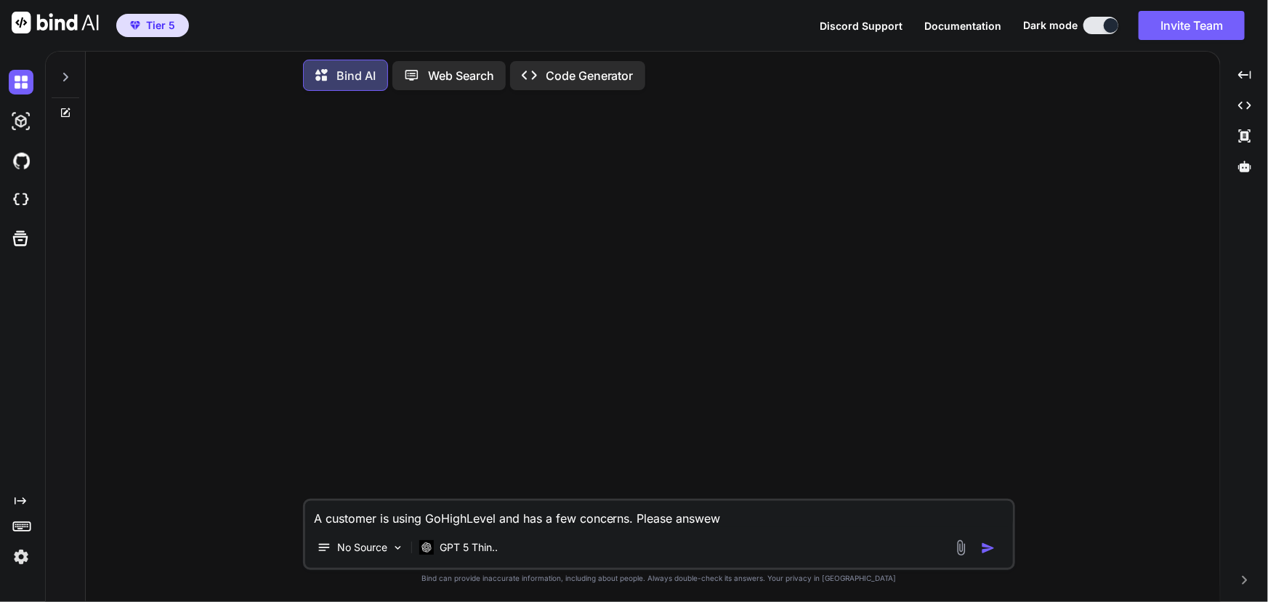
type textarea "x"
type textarea "A customer is using GoHighLevel and has a few concerns. Please answer"
type textarea "x"
type textarea "A customer is using GoHighLevel and has a few concerns. Please answer"
type textarea "x"
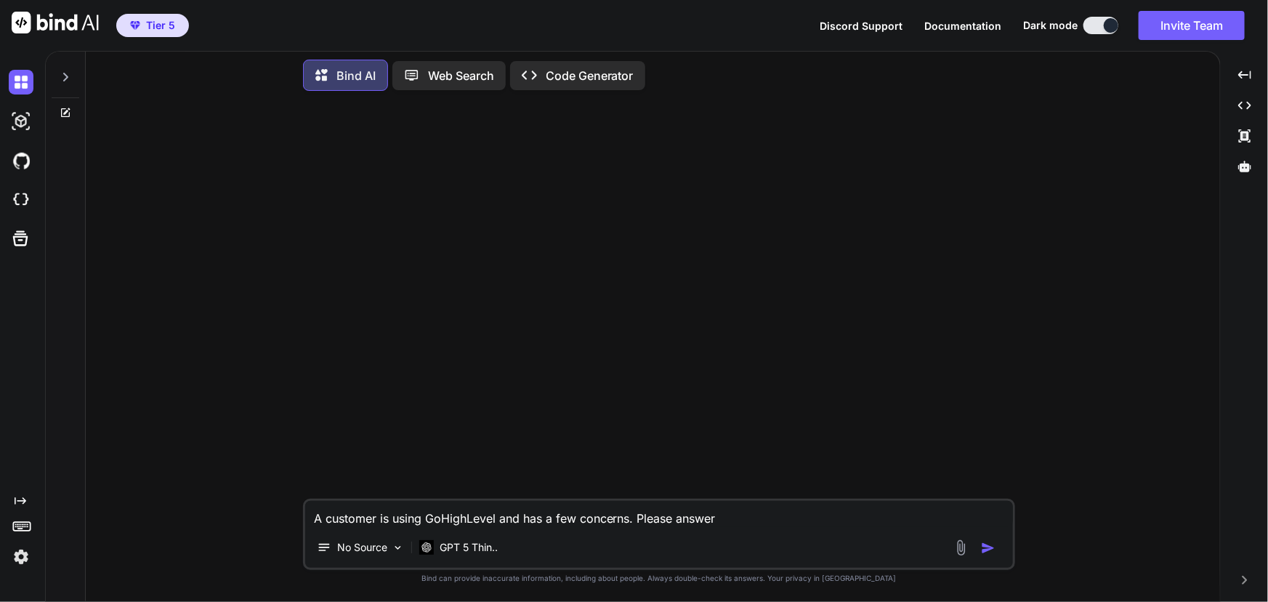
type textarea "A customer is using GoHighLevel and has a few concerns. Please answer t"
type textarea "x"
type textarea "A customer is using GoHighLevel and has a few concerns. Please answer th"
type textarea "x"
type textarea "A customer is using GoHighLevel and has a few concerns. Please answer the"
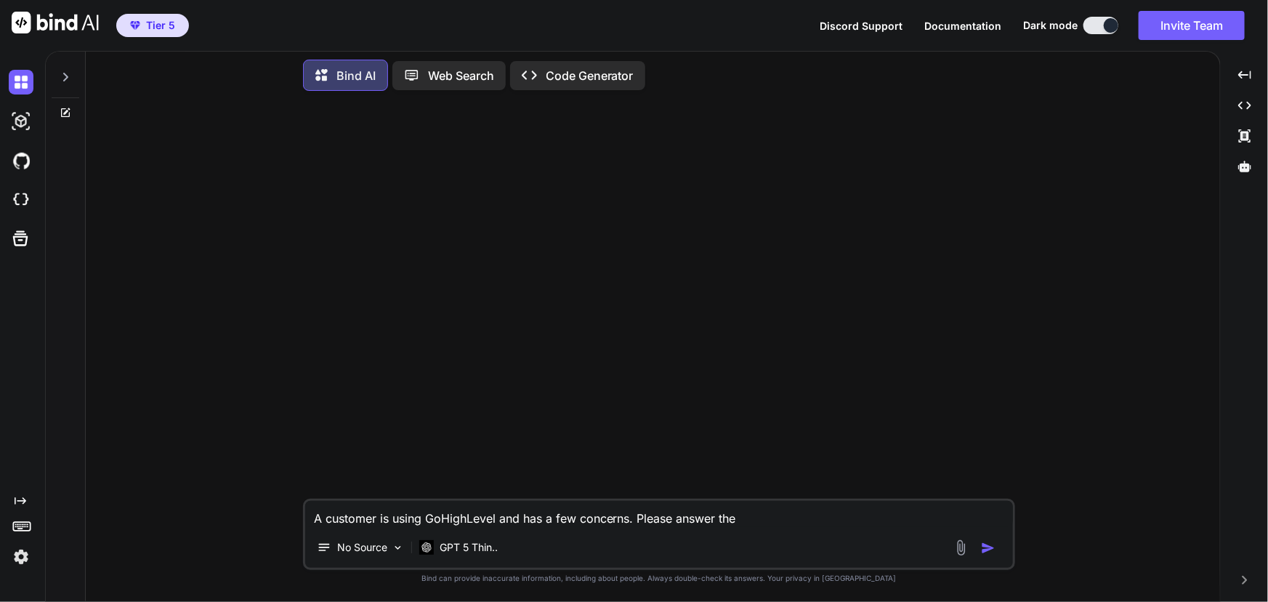
type textarea "x"
type textarea "A customer is using GoHighLevel and has a few concerns. Please answer them"
type textarea "x"
type textarea "A customer is using GoHighLevel and has a few concerns. Please answer them"
type textarea "x"
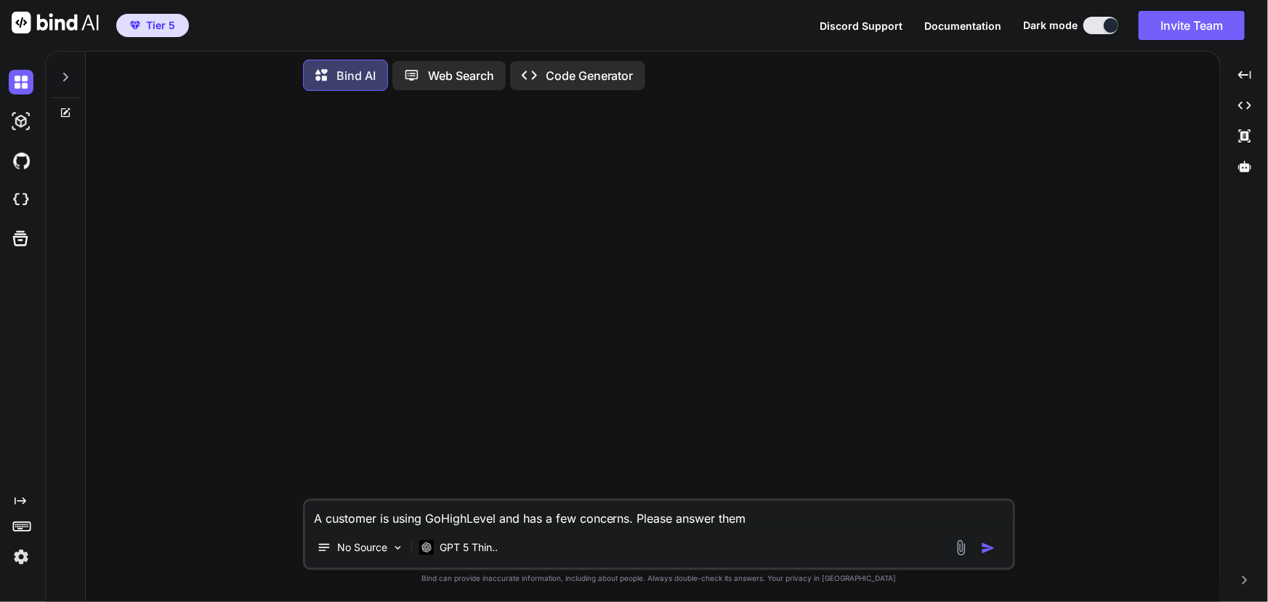
type textarea "A customer is using GoHighLevel and has a few concerns. Please answer them a"
type textarea "x"
type textarea "A customer is using GoHighLevel and has a few concerns. Please answer them as"
type textarea "x"
type textarea "A customer is using GoHighLevel and has a few concerns. Please answer them as"
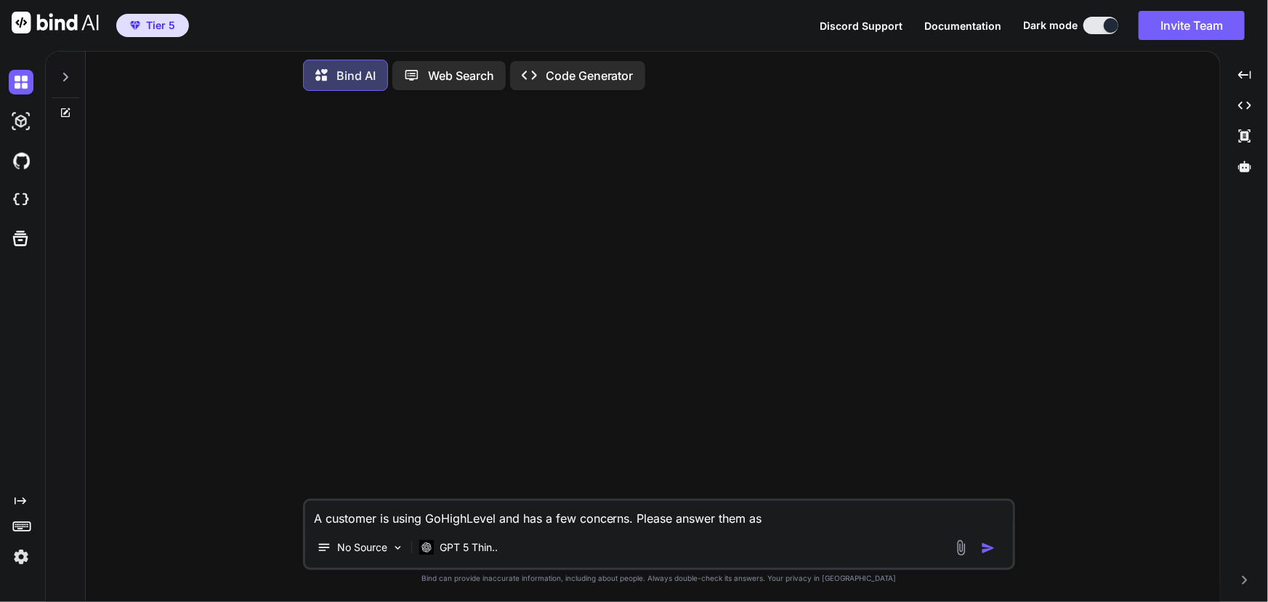
type textarea "x"
type textarea "A customer is using GoHighLevel and has a few concerns. Please answer them as i"
type textarea "x"
type textarea "A customer is using GoHighLevel and has a few concerns. Please answer them as if"
type textarea "x"
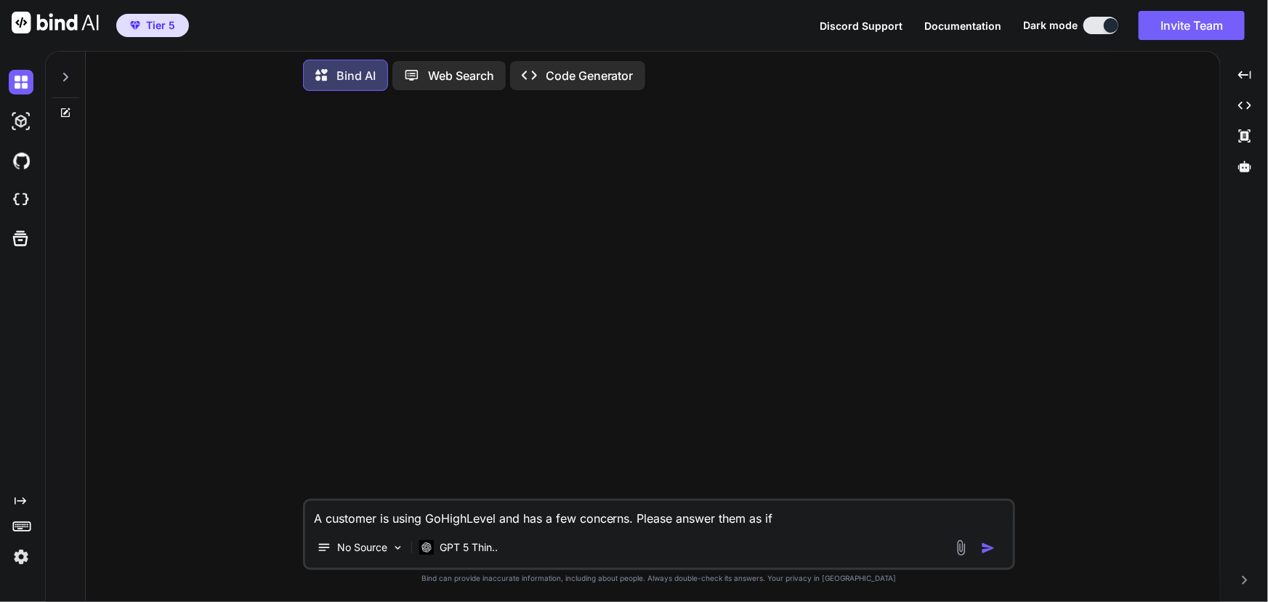
type textarea "A customer is using GoHighLevel and has a few concerns. Please answer them as if"
type textarea "x"
type textarea "A customer is using GoHighLevel and has a few concerns. Please answer them as i…"
type textarea "x"
type textarea "A customer is using GoHighLevel and has a few concerns. Please answer them as i…"
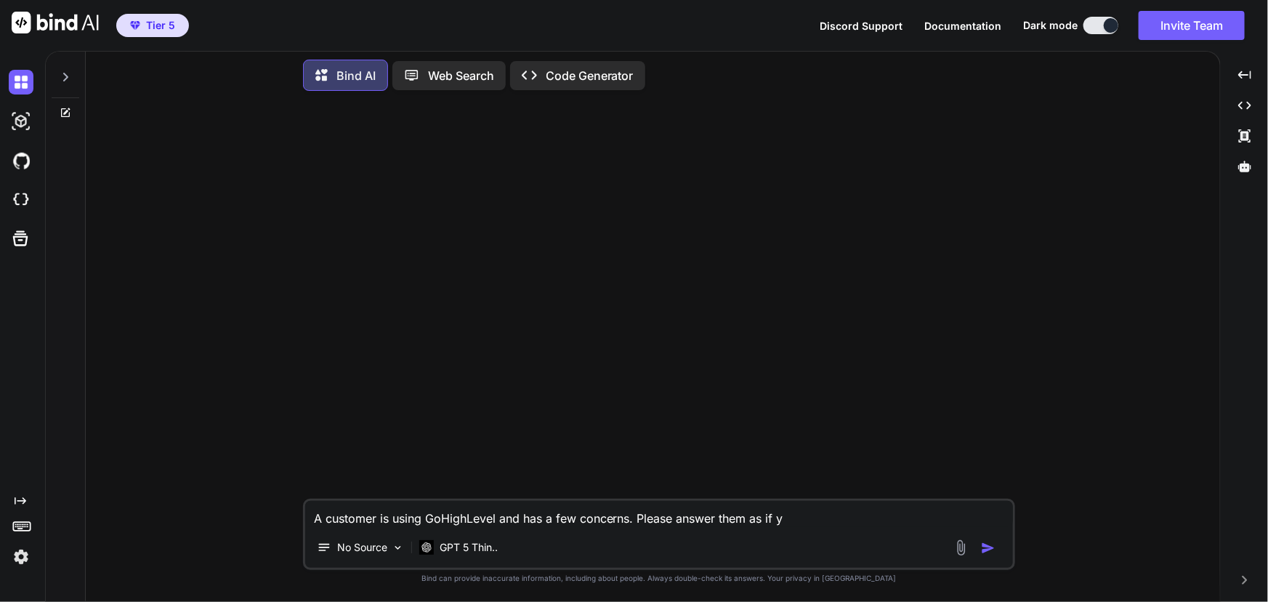
type textarea "x"
type textarea "A customer is using GoHighLevel and has a few concerns. Please answer them as i…"
type textarea "x"
type textarea "A customer is using GoHighLevel and has a few concerns. Please answer them as i…"
paste textarea "We are having an issue with our recurring event showing the correct Google Meet…"
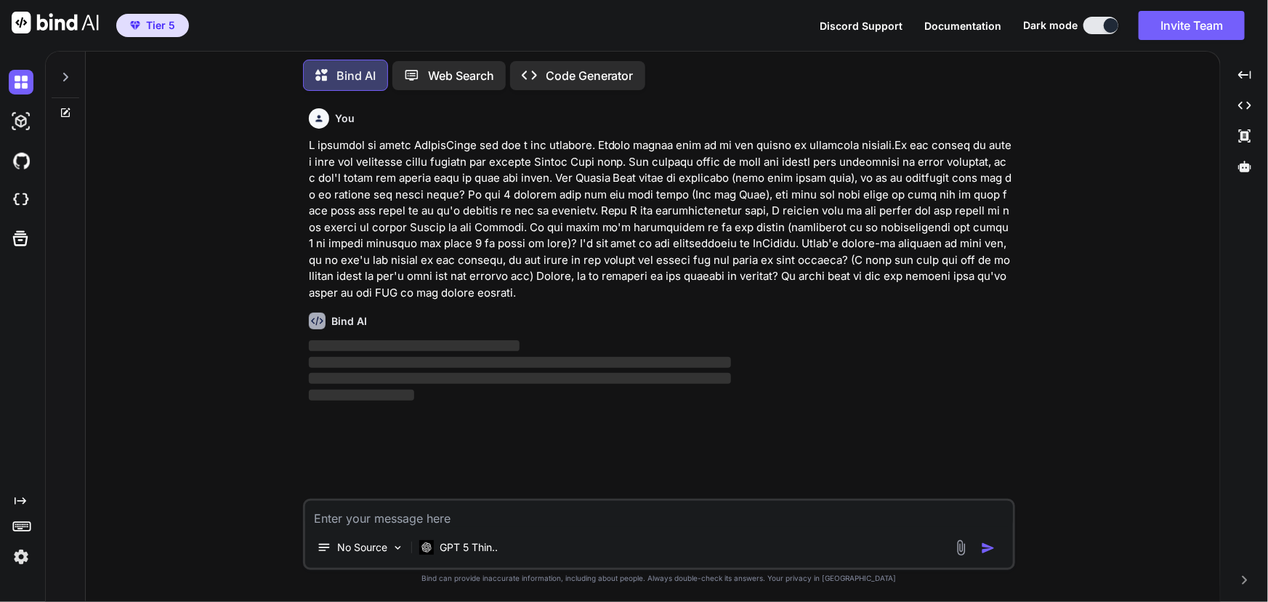
scroll to position [0, 0]
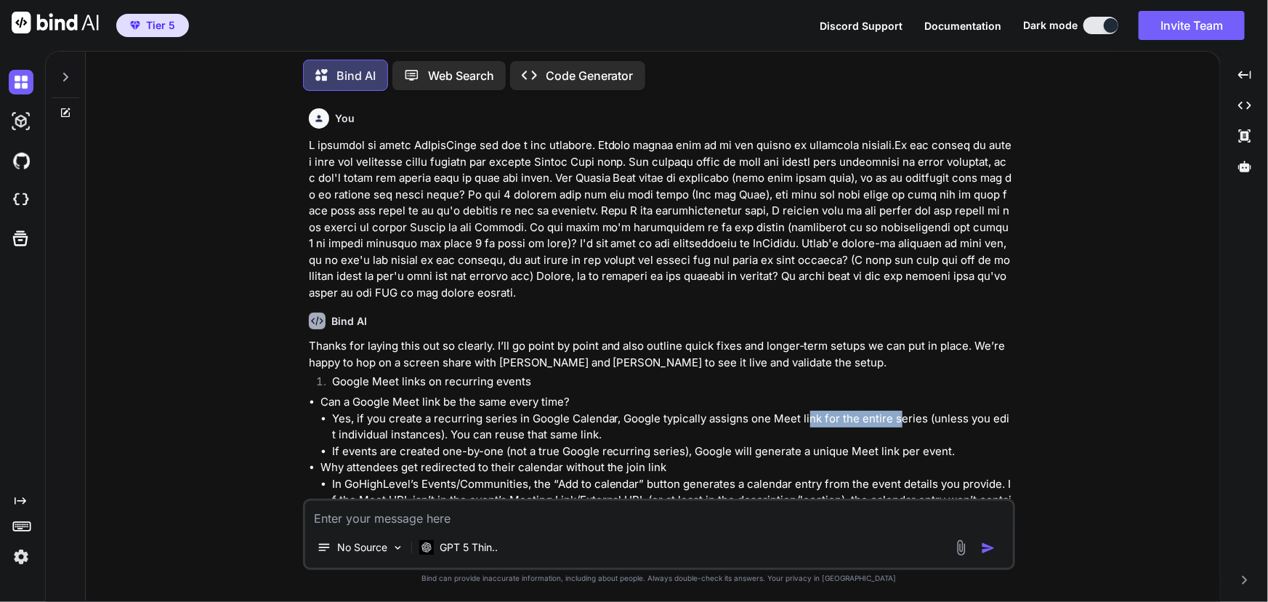
drag, startPoint x: 810, startPoint y: 414, endPoint x: 898, endPoint y: 414, distance: 87.9
click at [898, 414] on li "Yes, if you create a recurring series in Google Calendar, Google typically assi…" at bounding box center [672, 427] width 680 height 33
click at [924, 417] on li "Yes, if you create a recurring series in Google Calendar, Google typically assi…" at bounding box center [672, 427] width 680 height 33
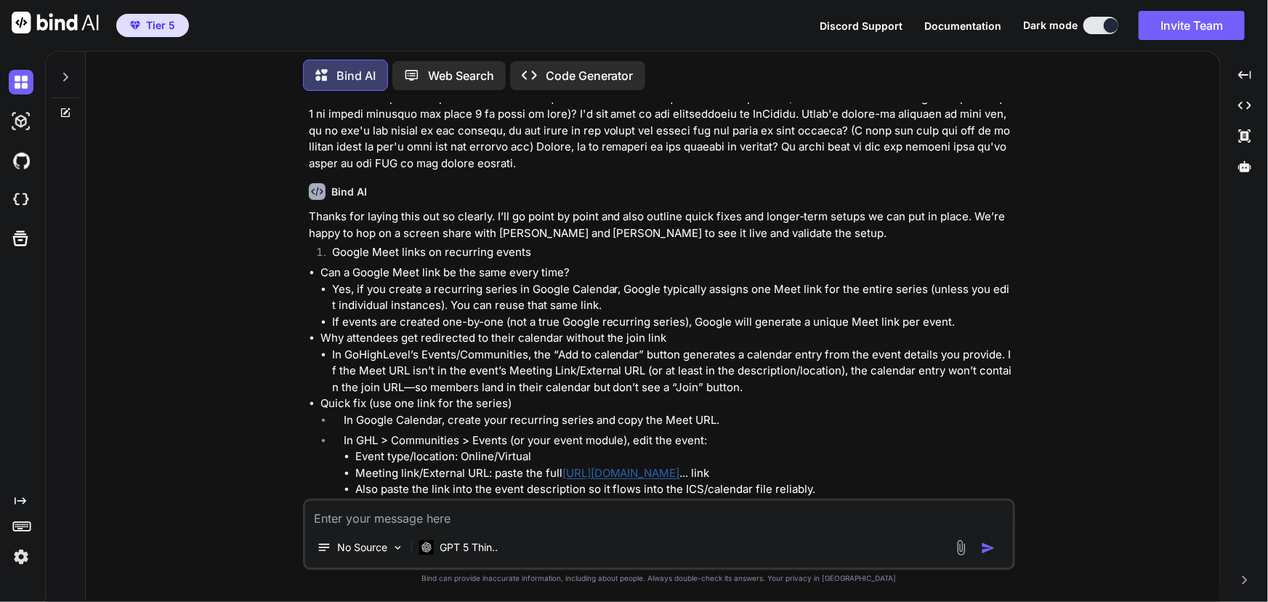
scroll to position [132, 0]
drag, startPoint x: 332, startPoint y: 316, endPoint x: 501, endPoint y: 316, distance: 168.6
click at [501, 316] on li "If events are created one-by-one (not a true Google recurring series), Google w…" at bounding box center [672, 320] width 680 height 17
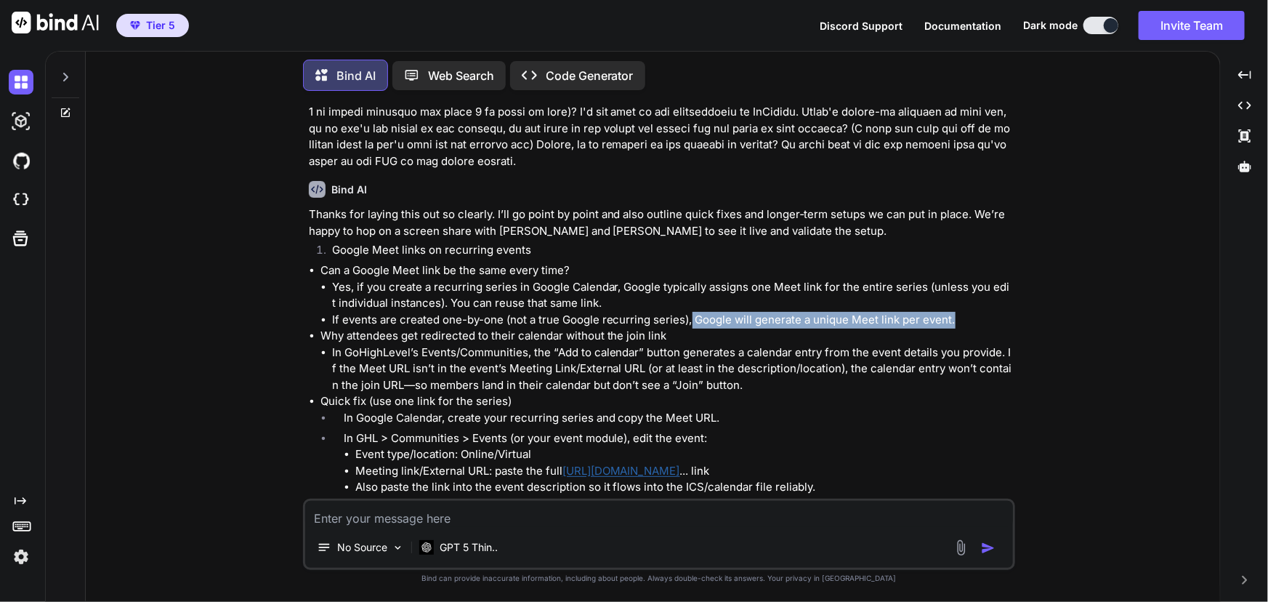
drag, startPoint x: 690, startPoint y: 316, endPoint x: 974, endPoint y: 312, distance: 284.2
click at [974, 312] on li "If events are created one-by-one (not a true Google recurring series), Google w…" at bounding box center [672, 320] width 680 height 17
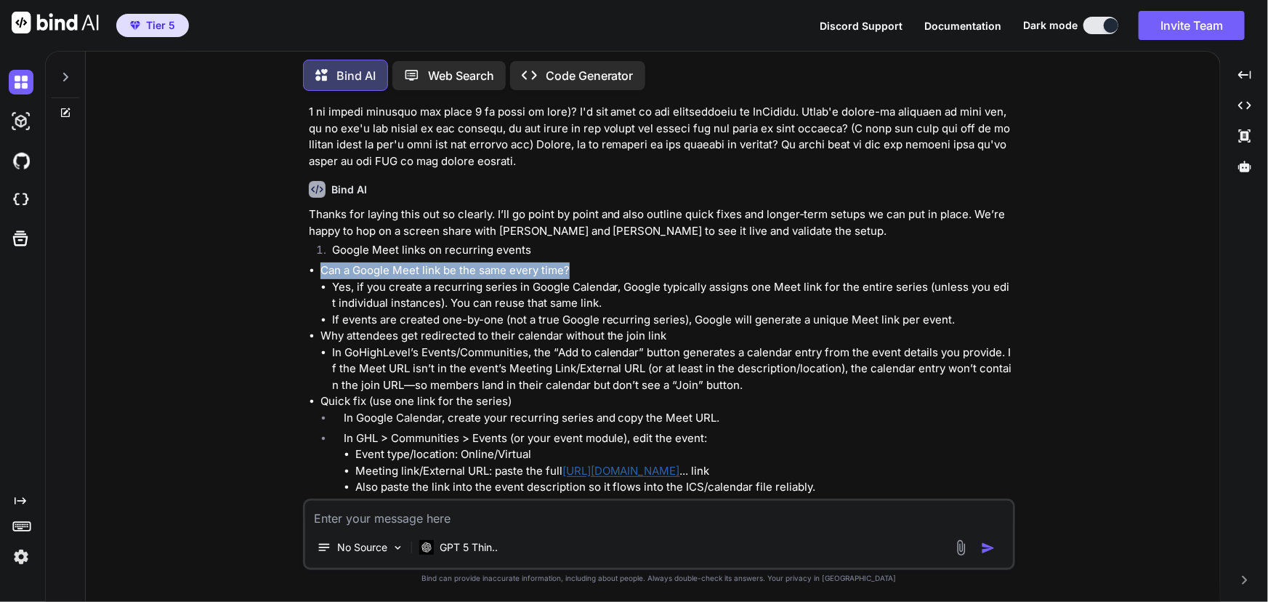
drag, startPoint x: 321, startPoint y: 270, endPoint x: 593, endPoint y: 265, distance: 271.9
click at [593, 265] on p "Can a Google Meet link be the same every time?" at bounding box center [667, 270] width 692 height 17
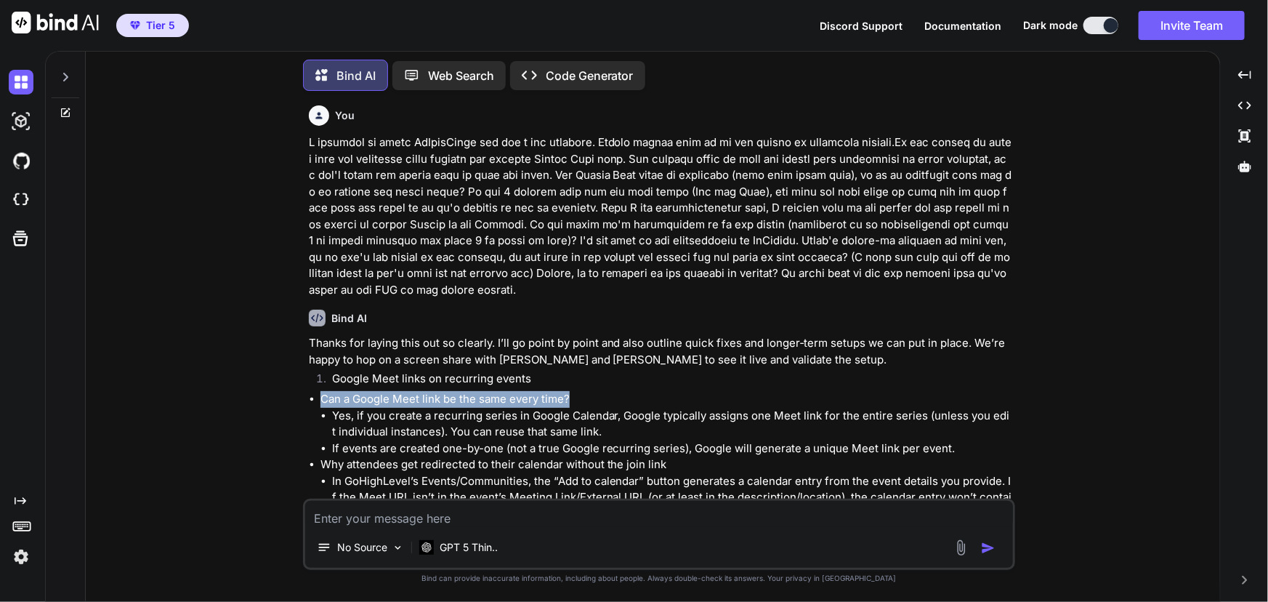
scroll to position [0, 0]
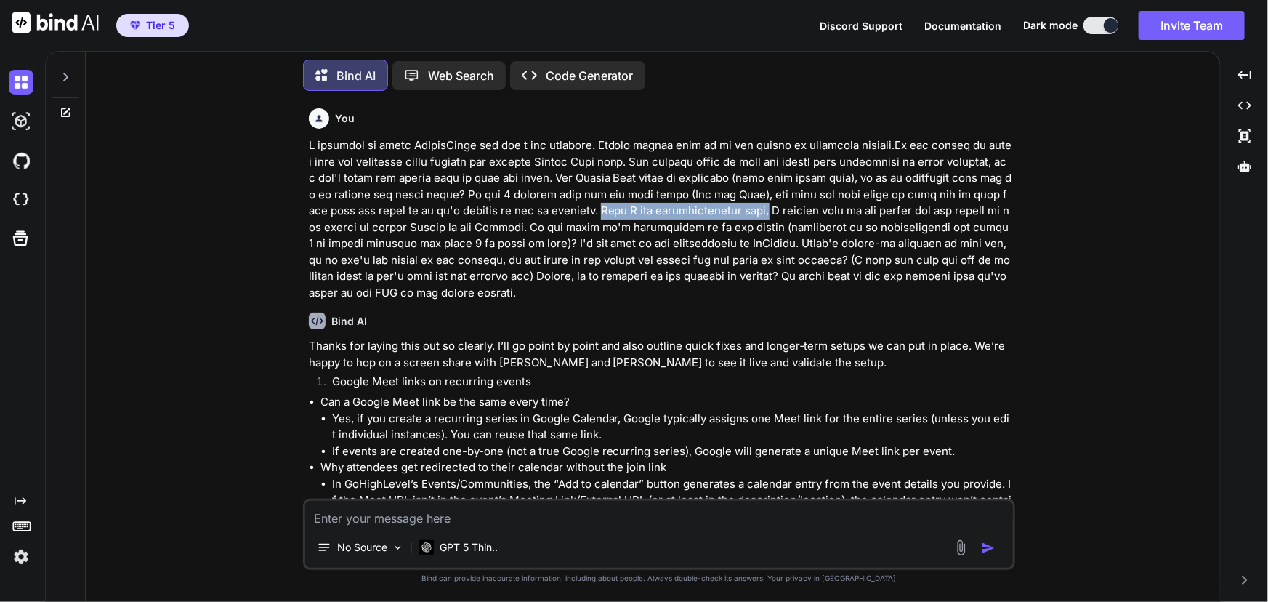
drag, startPoint x: 553, startPoint y: 210, endPoint x: 721, endPoint y: 212, distance: 167.9
click at [721, 212] on p at bounding box center [661, 219] width 704 height 164
click at [725, 212] on p at bounding box center [661, 219] width 704 height 164
drag, startPoint x: 507, startPoint y: 227, endPoint x: 553, endPoint y: 233, distance: 46.8
click at [553, 232] on p at bounding box center [661, 219] width 704 height 164
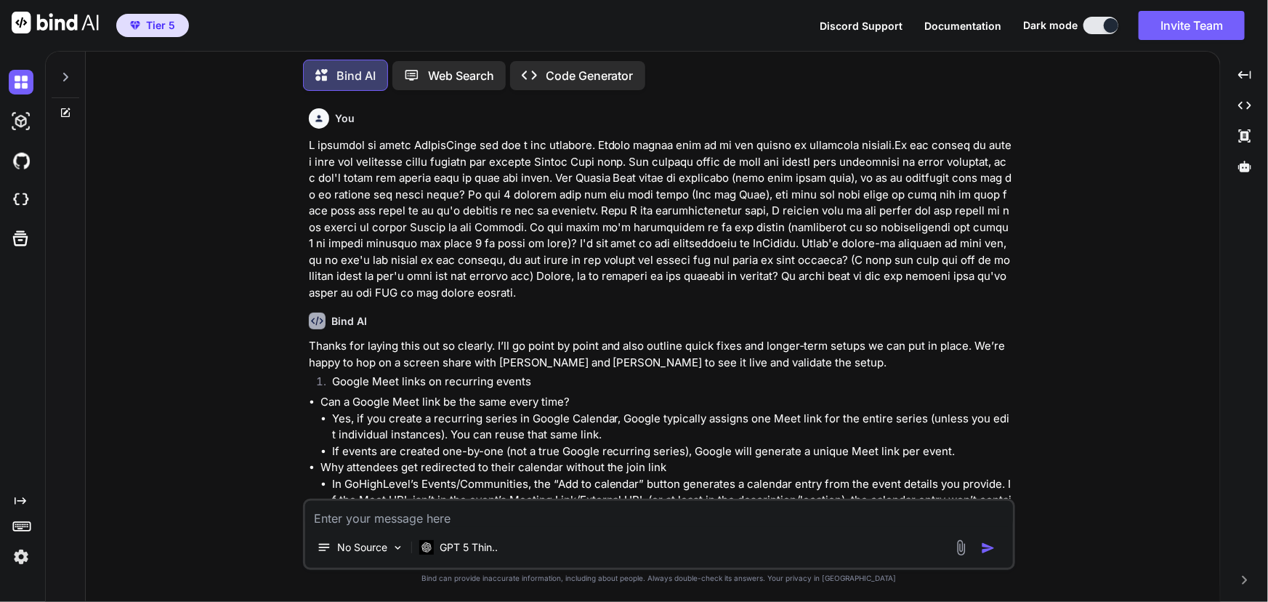
click at [556, 238] on p at bounding box center [661, 219] width 704 height 164
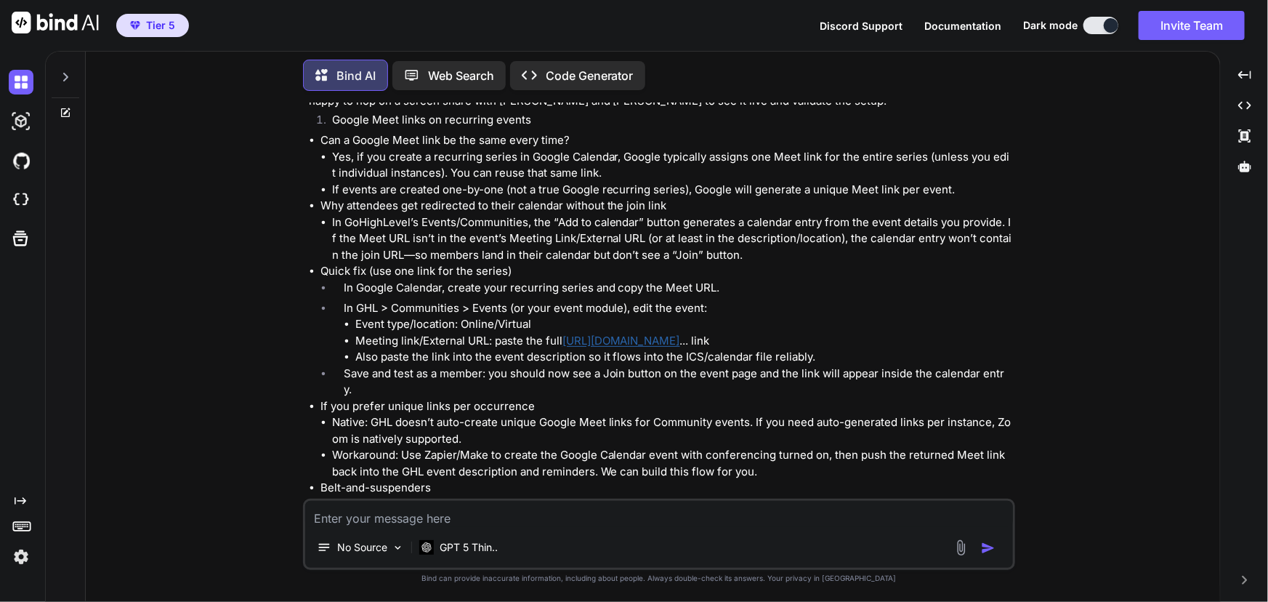
scroll to position [264, 0]
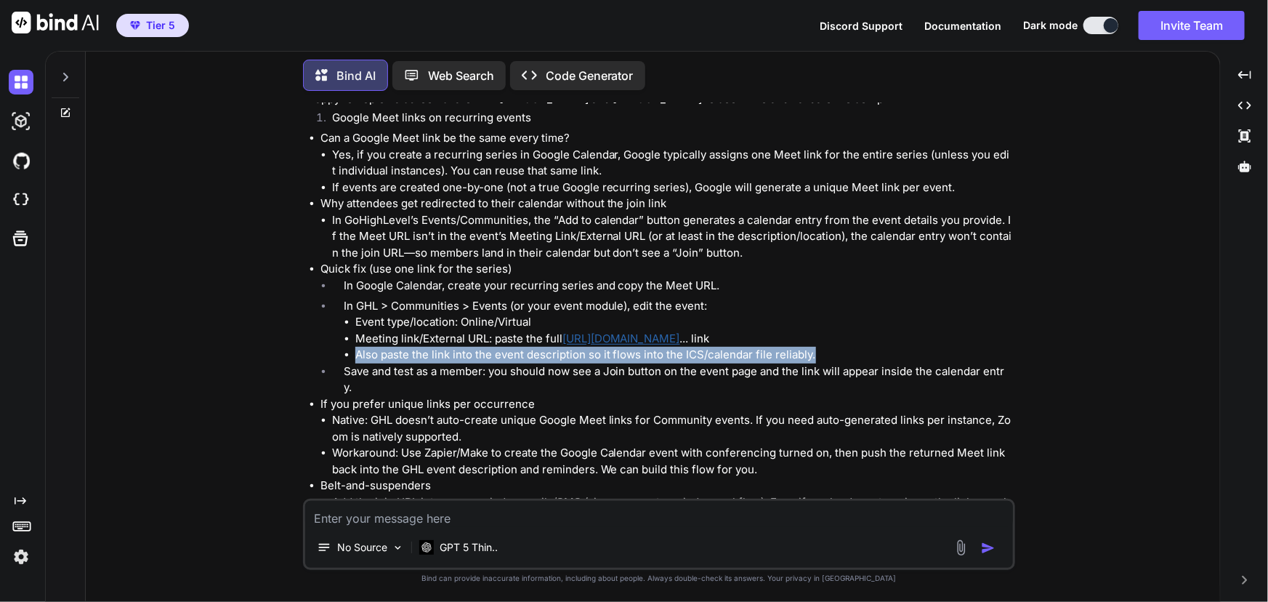
drag, startPoint x: 357, startPoint y: 355, endPoint x: 825, endPoint y: 350, distance: 468.1
click at [821, 350] on ul "Event type/location: Online/Virtual Meeting link/External URL: paste the full […" at bounding box center [678, 338] width 669 height 49
click at [825, 350] on li "Also paste the link into the event description so it flows into the ICS/calenda…" at bounding box center [683, 355] width 657 height 17
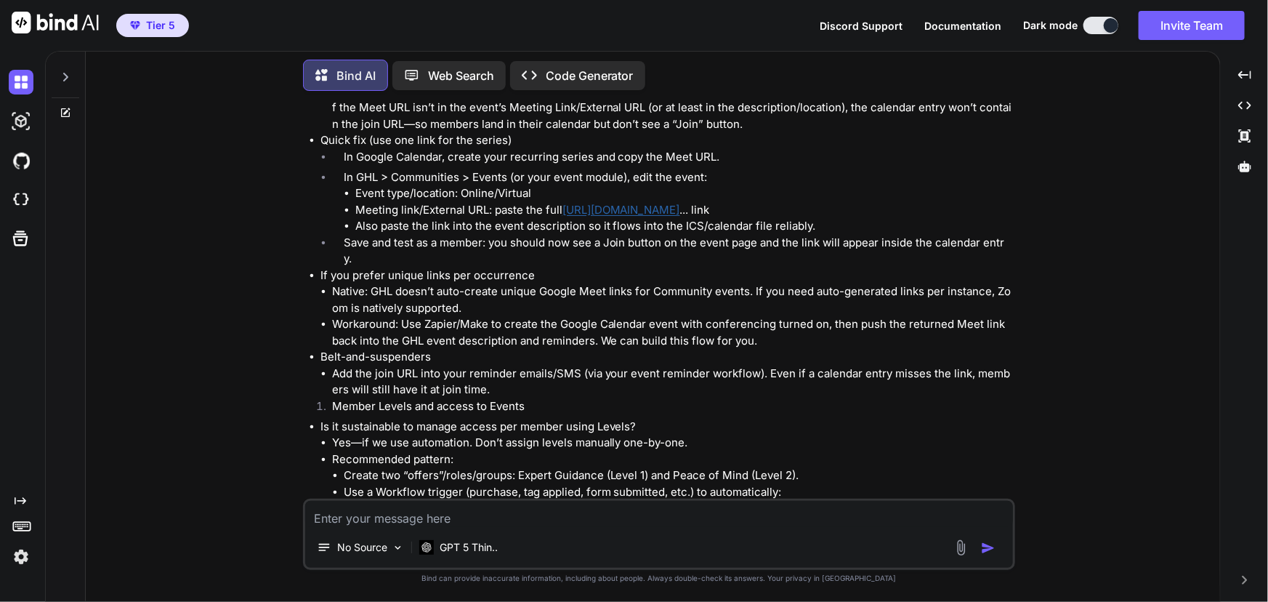
scroll to position [396, 0]
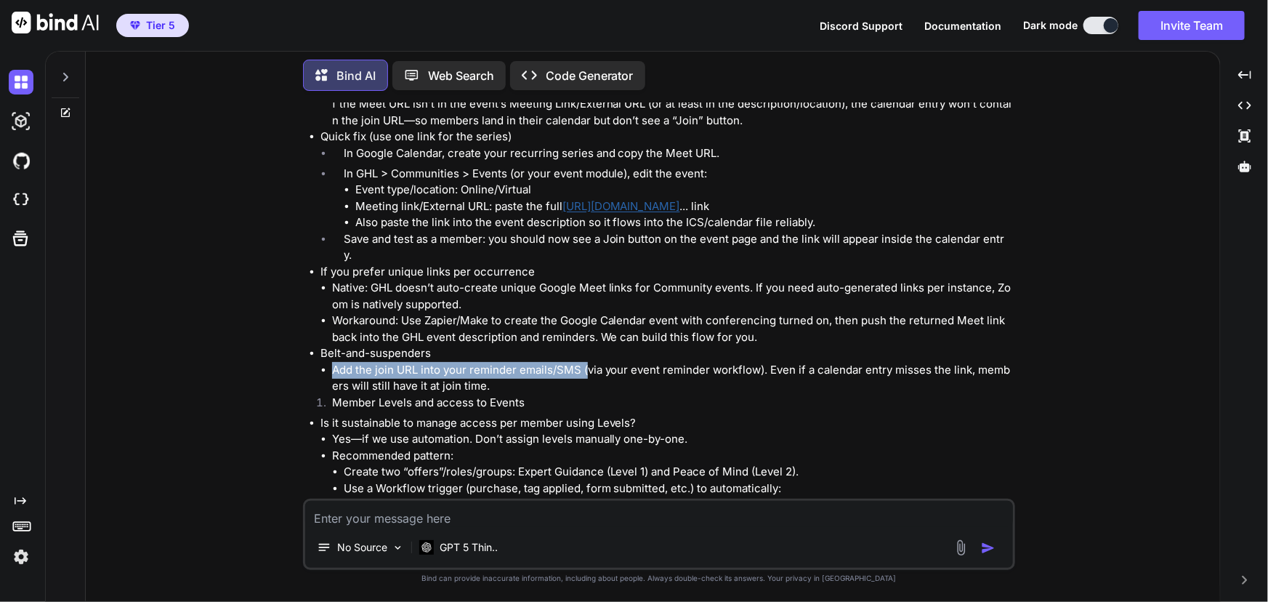
drag, startPoint x: 334, startPoint y: 369, endPoint x: 587, endPoint y: 365, distance: 253.0
click at [587, 365] on li "Add the join URL into your reminder emails/SMS (via your event reminder workflo…" at bounding box center [672, 378] width 680 height 33
click at [715, 363] on li "Add the join URL into your reminder emails/SMS (via your event reminder workflo…" at bounding box center [672, 378] width 680 height 33
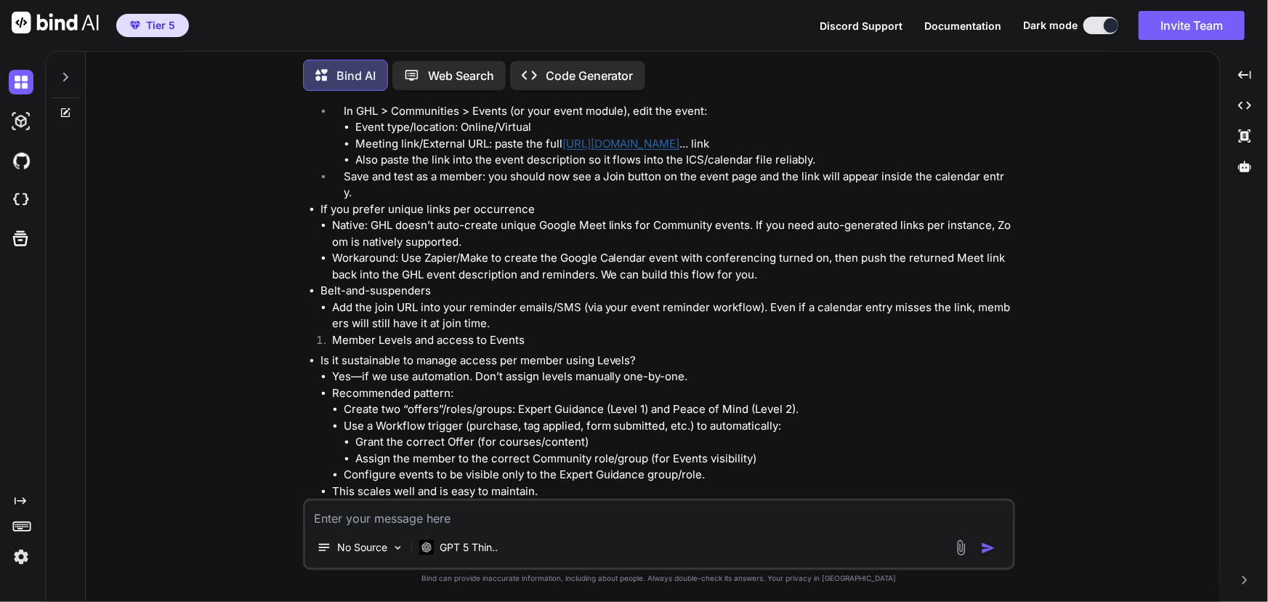
scroll to position [462, 0]
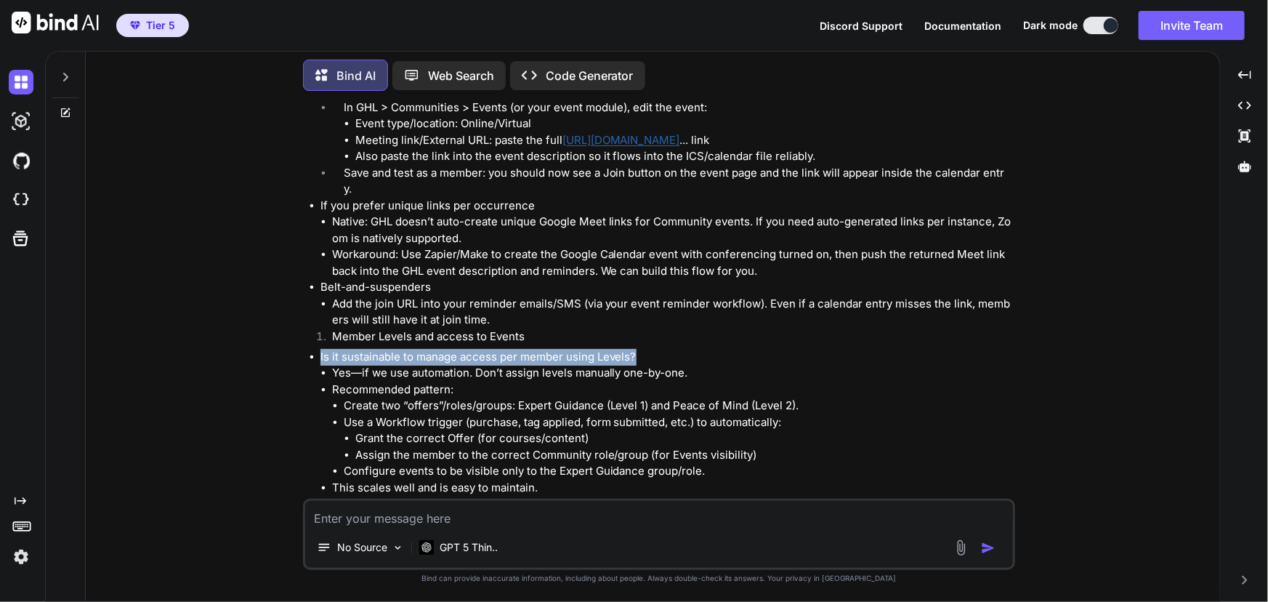
drag, startPoint x: 321, startPoint y: 354, endPoint x: 638, endPoint y: 355, distance: 316.9
click at [635, 358] on p "Is it sustainable to manage access per member using Levels?" at bounding box center [667, 357] width 692 height 17
click at [640, 354] on p "Is it sustainable to manage access per member using Levels?" at bounding box center [667, 357] width 692 height 17
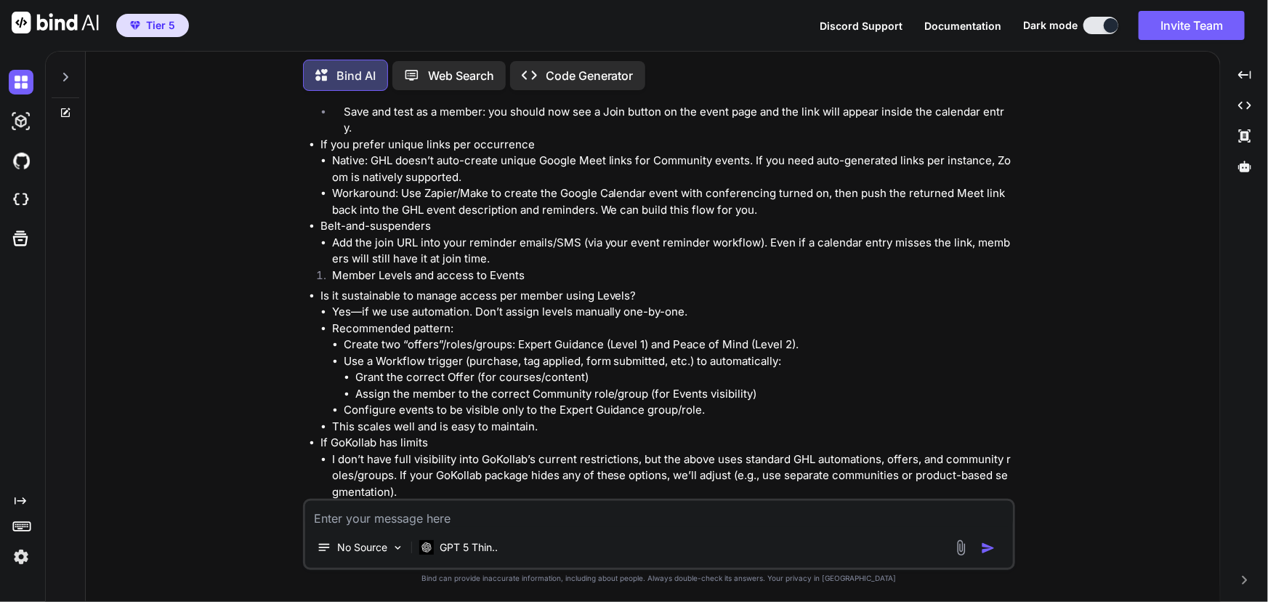
scroll to position [528, 0]
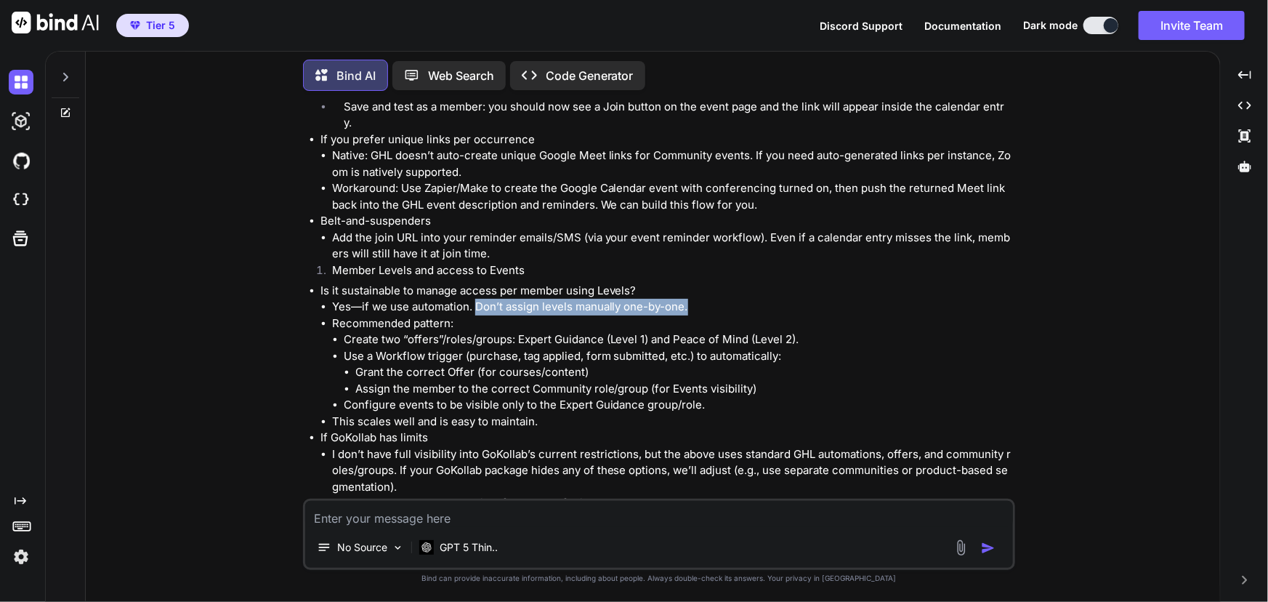
drag, startPoint x: 475, startPoint y: 304, endPoint x: 714, endPoint y: 307, distance: 239.1
click at [709, 310] on li "Yes—if we use automation. Don’t assign levels manually one-by-one." at bounding box center [672, 307] width 680 height 17
click at [714, 307] on li "Yes—if we use automation. Don’t assign levels manually one-by-one." at bounding box center [672, 307] width 680 height 17
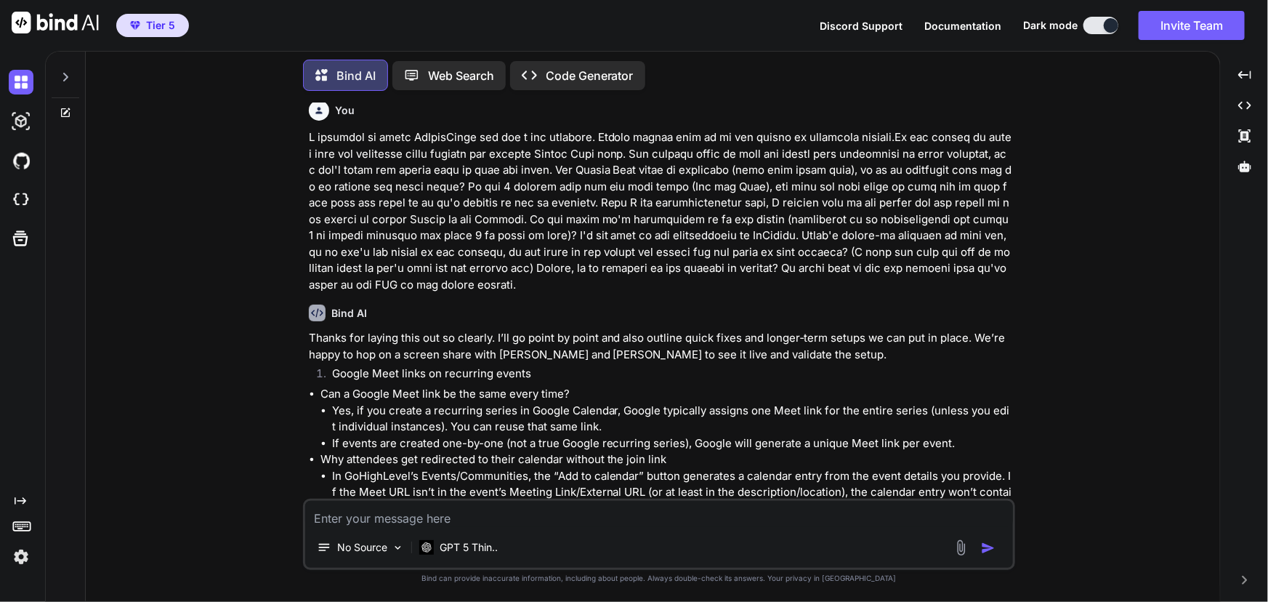
scroll to position [0, 0]
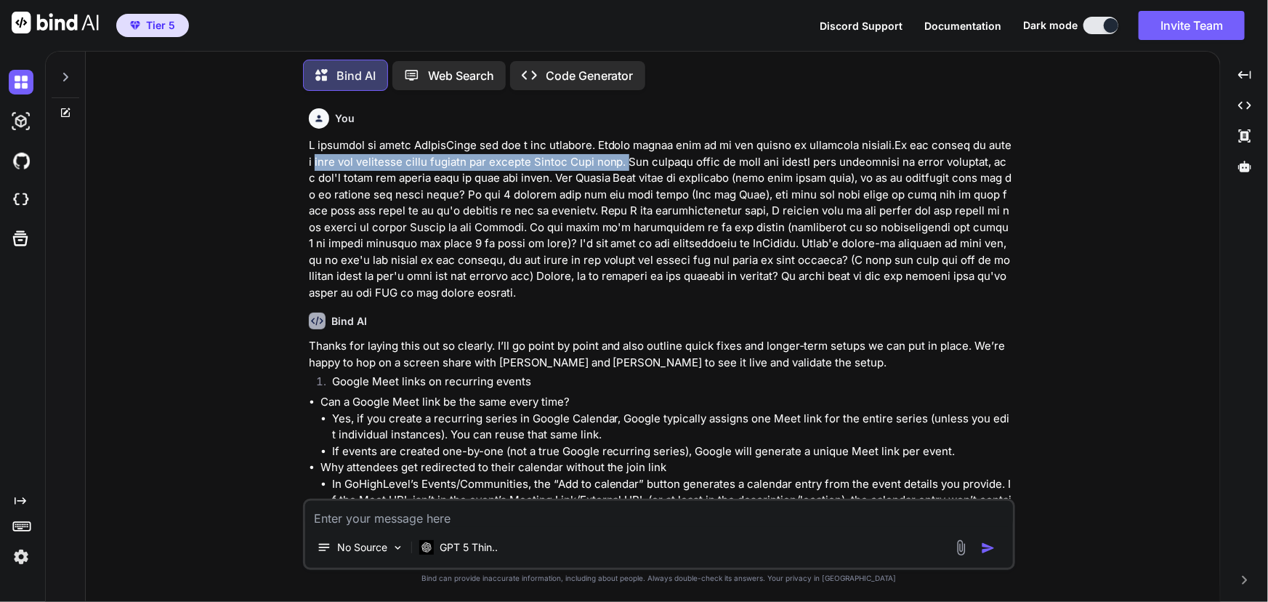
drag, startPoint x: 334, startPoint y: 162, endPoint x: 656, endPoint y: 163, distance: 322.7
click at [656, 163] on p at bounding box center [661, 219] width 704 height 164
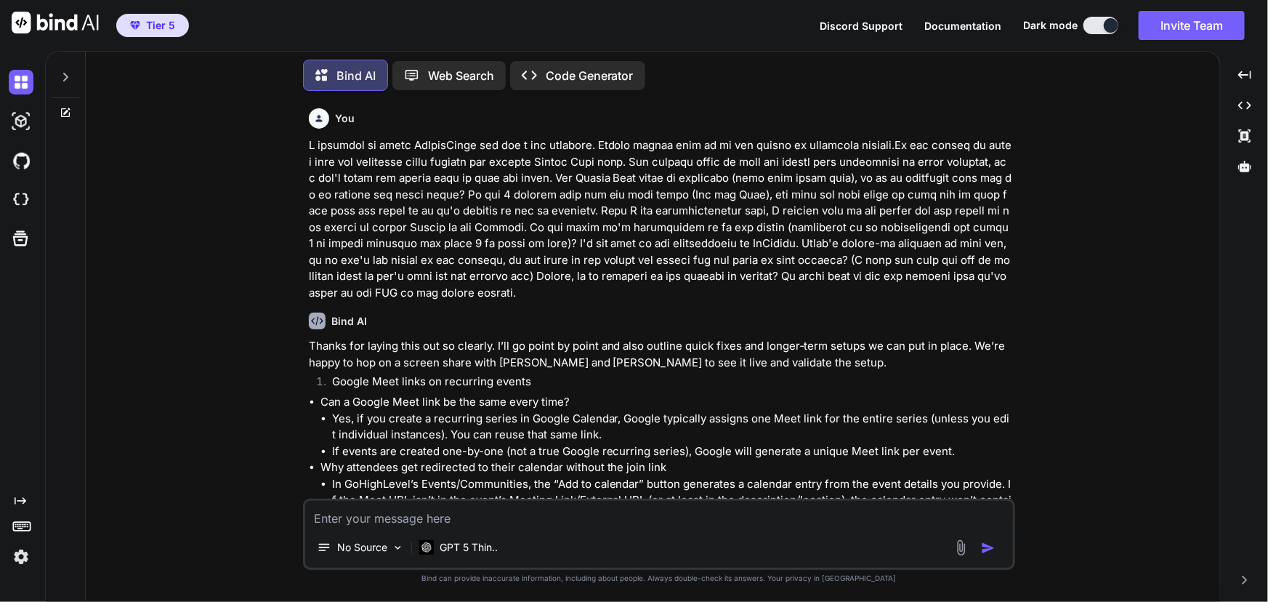
click at [661, 160] on p at bounding box center [661, 219] width 704 height 164
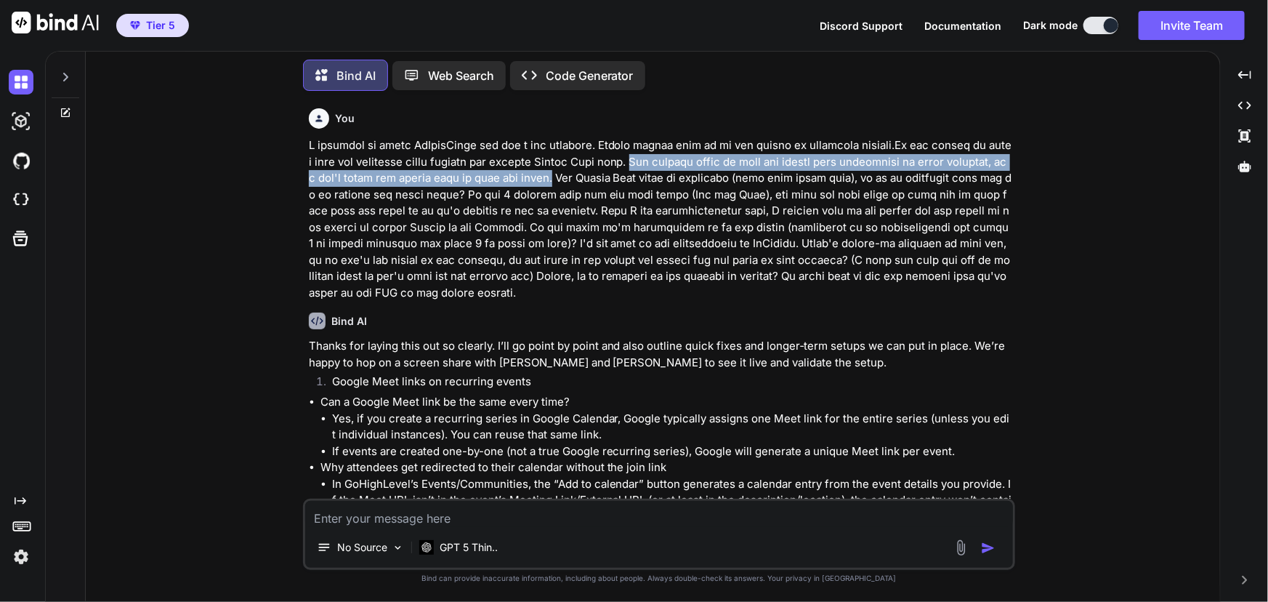
drag, startPoint x: 656, startPoint y: 158, endPoint x: 544, endPoint y: 174, distance: 113.2
click at [544, 174] on p at bounding box center [661, 219] width 704 height 164
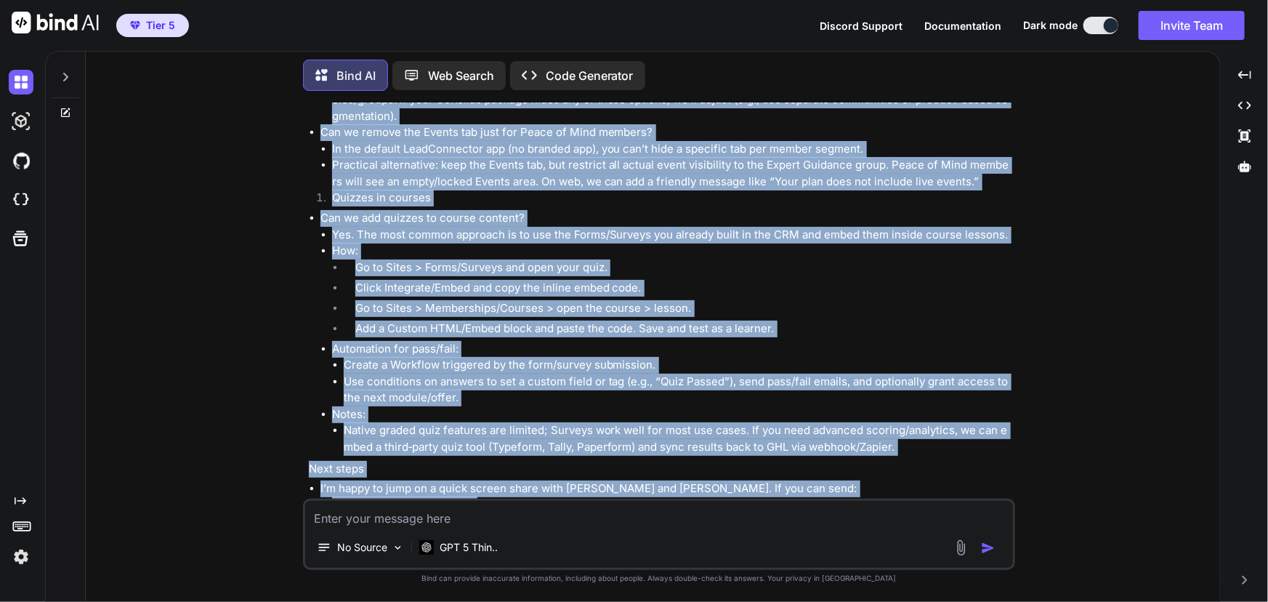
scroll to position [1059, 0]
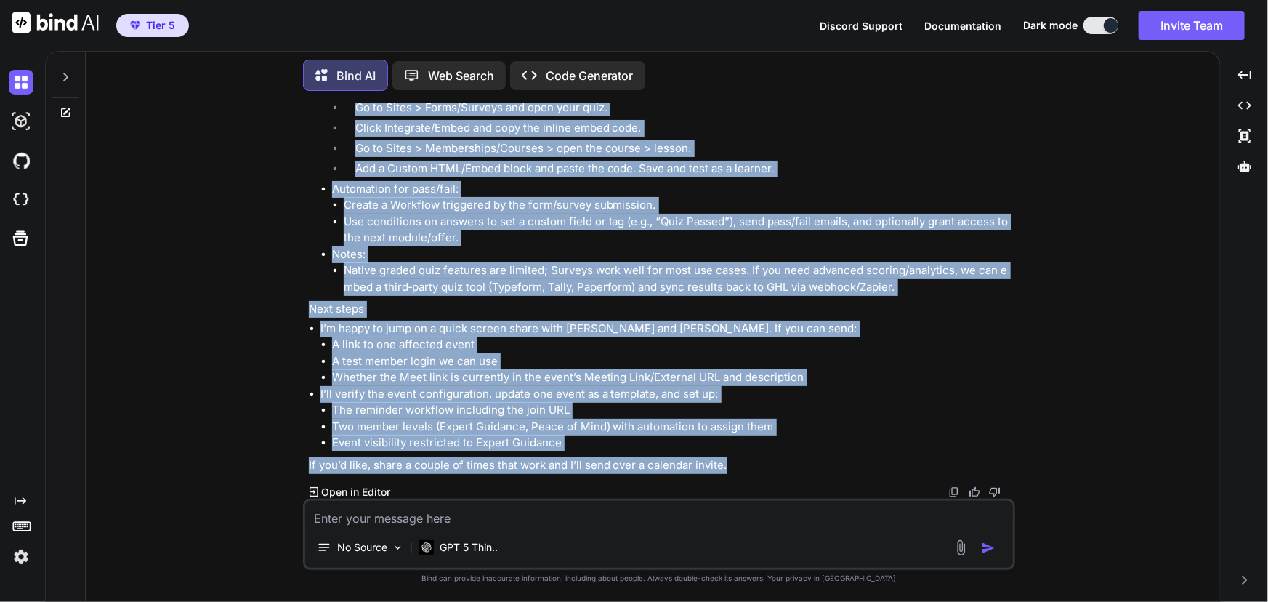
drag, startPoint x: 318, startPoint y: 213, endPoint x: 802, endPoint y: 463, distance: 544.8
copy div "Loremi dol sitame cons adi el seddoei. T’in ut labor et dolor mag aliq enimadm …"
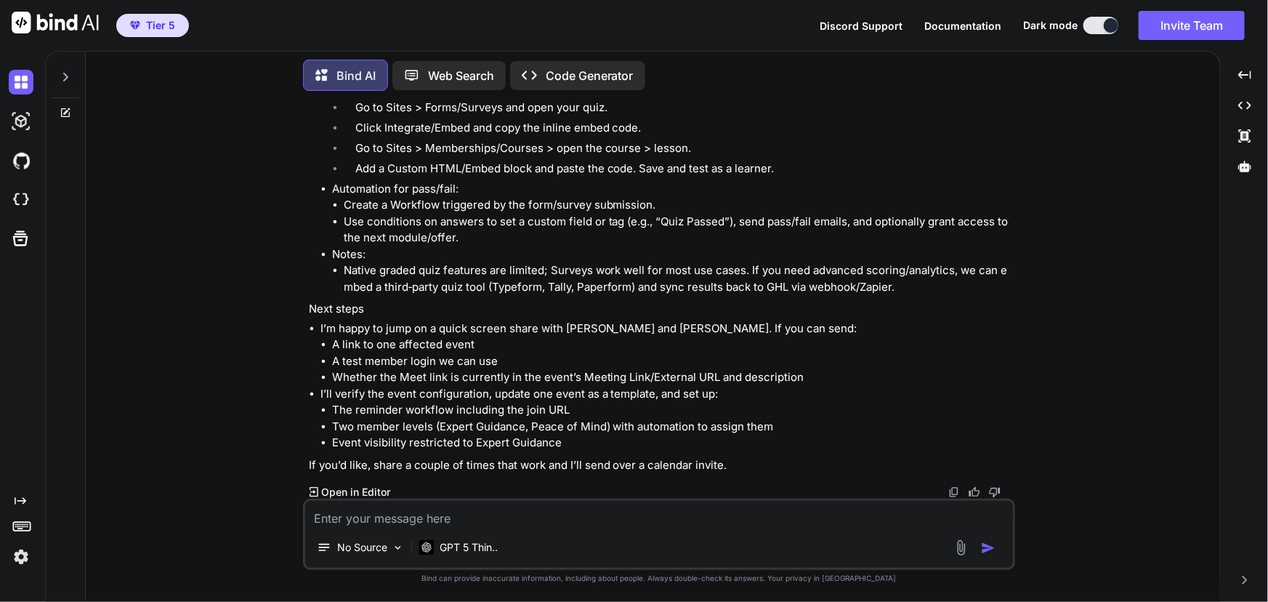
drag, startPoint x: 523, startPoint y: 506, endPoint x: 528, endPoint y: 498, distance: 9.5
click at [523, 505] on textarea at bounding box center [659, 514] width 708 height 26
paste textarea "Lor i Dolors Amet cons ad eli sedd eiusm temp? -Inc, ut lab etdolo m aliquaeni …"
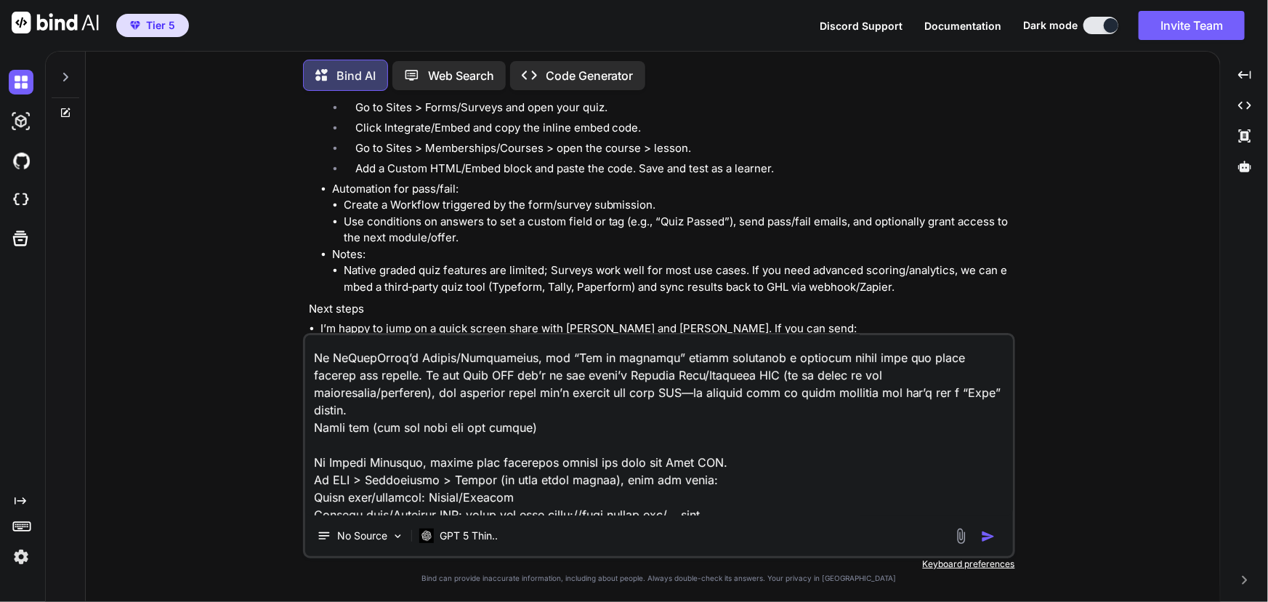
scroll to position [0, 0]
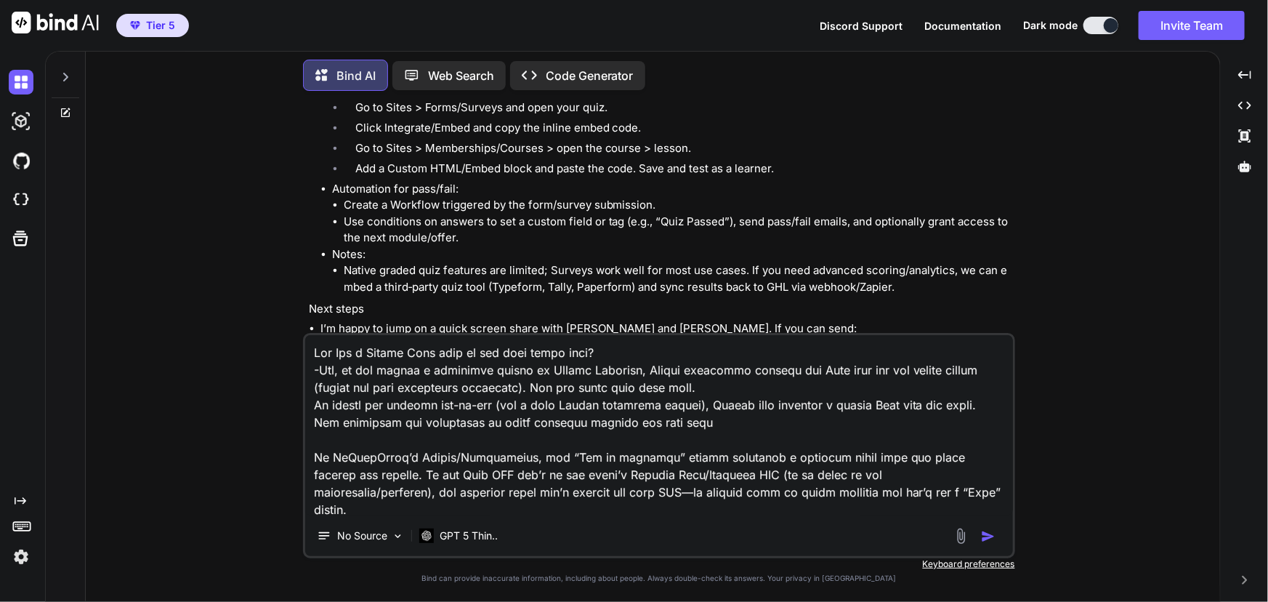
click at [334, 352] on textarea at bounding box center [659, 425] width 708 height 180
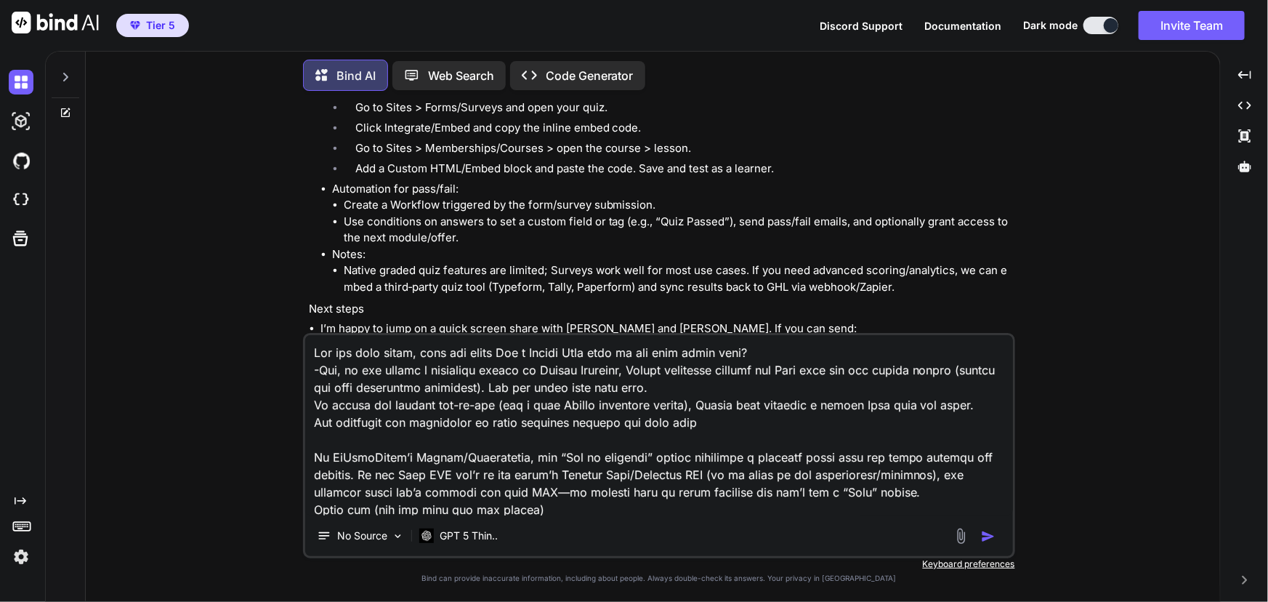
drag, startPoint x: 585, startPoint y: 503, endPoint x: 176, endPoint y: 173, distance: 525.6
click at [176, 173] on div "You Bind AI Thanks for laying this out so clearly. I’ll go point by point and a…" at bounding box center [658, 351] width 1123 height 499
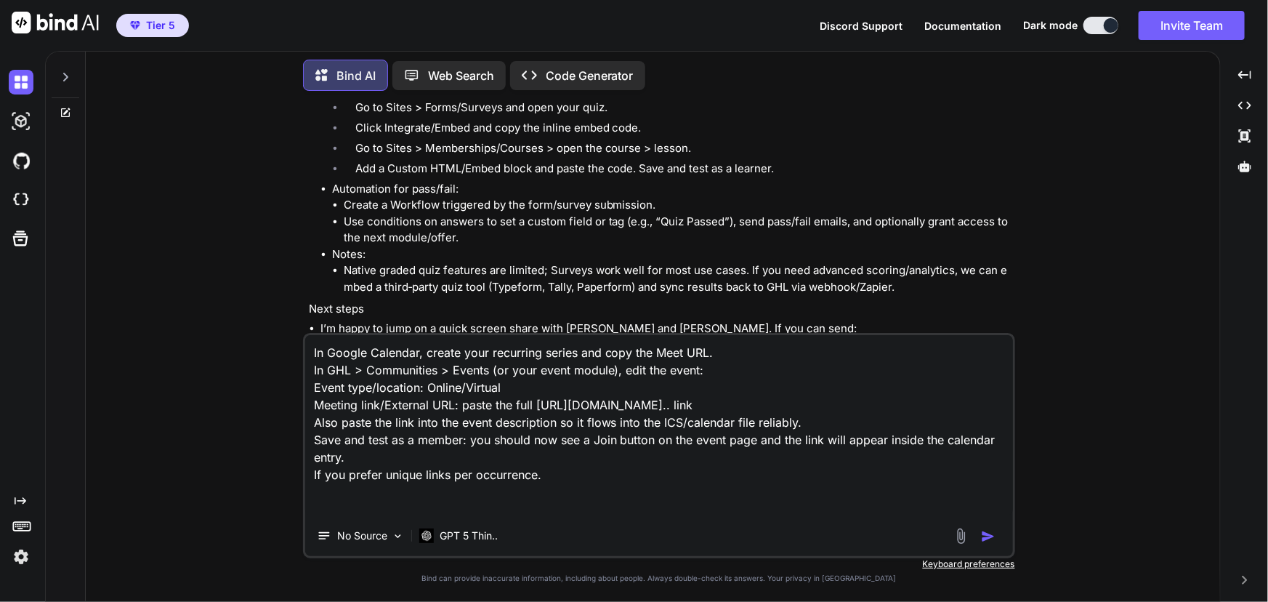
scroll to position [2, 0]
drag, startPoint x: 349, startPoint y: 409, endPoint x: 605, endPoint y: 691, distance: 381.2
click at [605, 601] on html "Tier 5 Discord Support Documentation Dark mode Invite Team Created with Pixso. …" at bounding box center [634, 301] width 1268 height 602
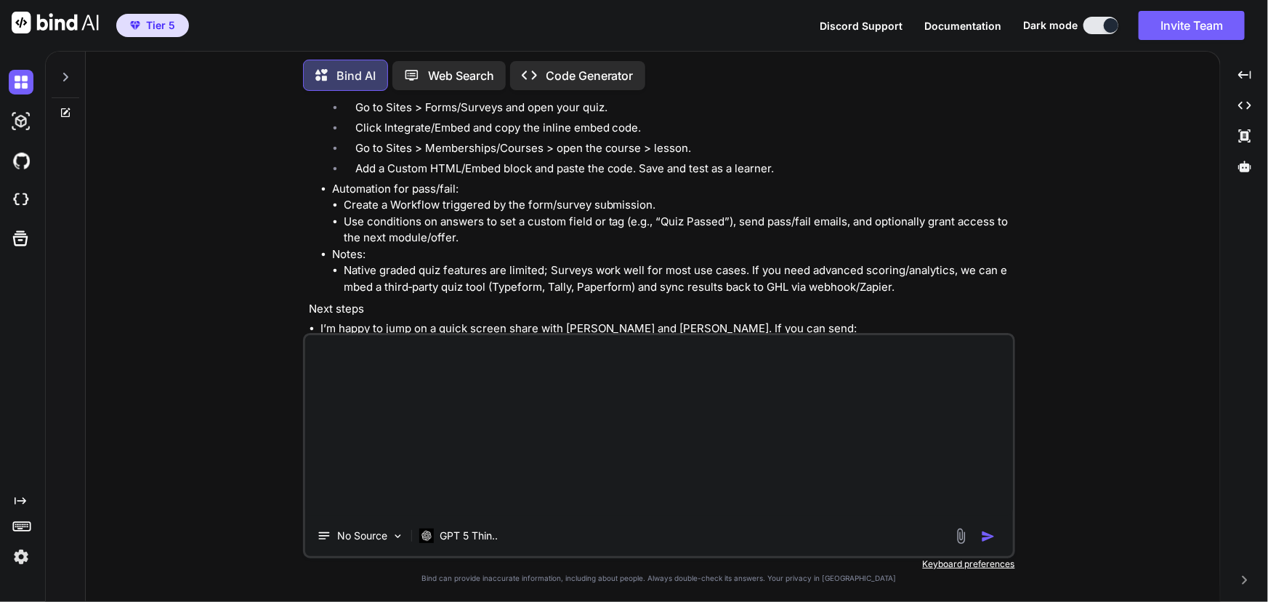
scroll to position [0, 0]
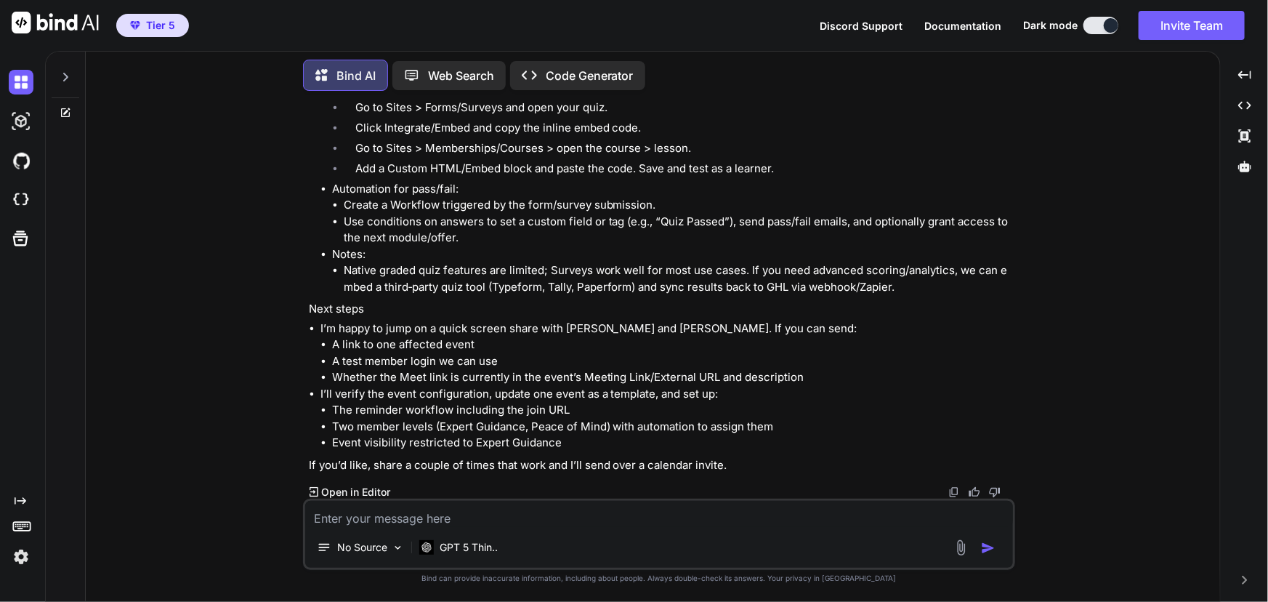
click at [476, 516] on textarea at bounding box center [659, 514] width 708 height 26
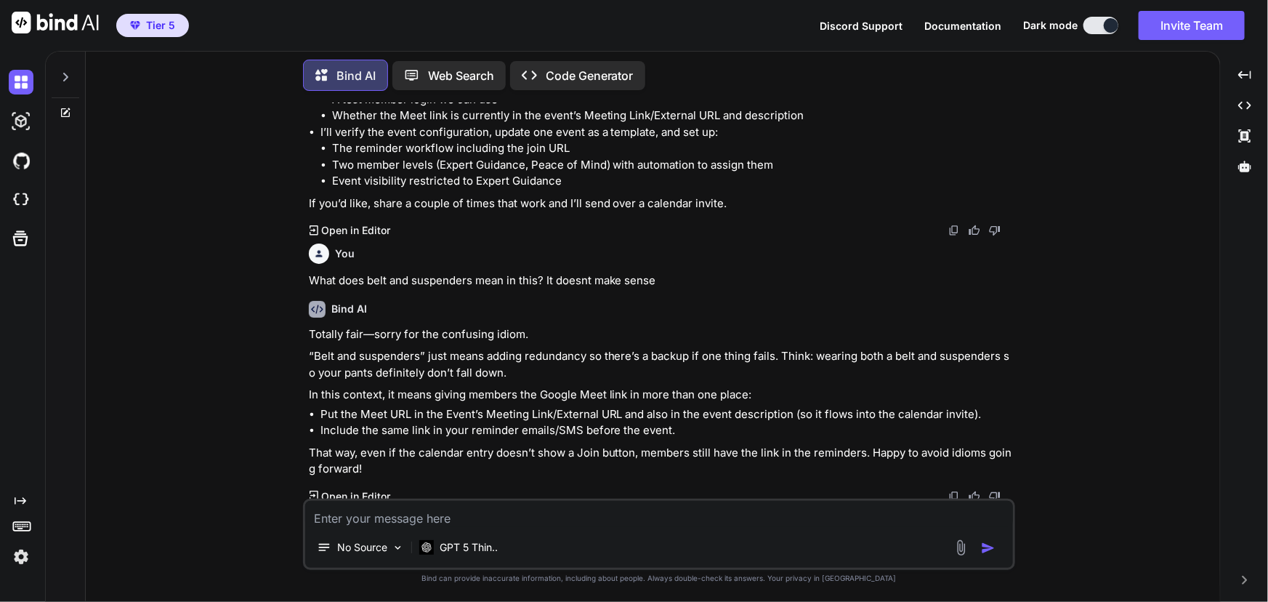
scroll to position [1323, 0]
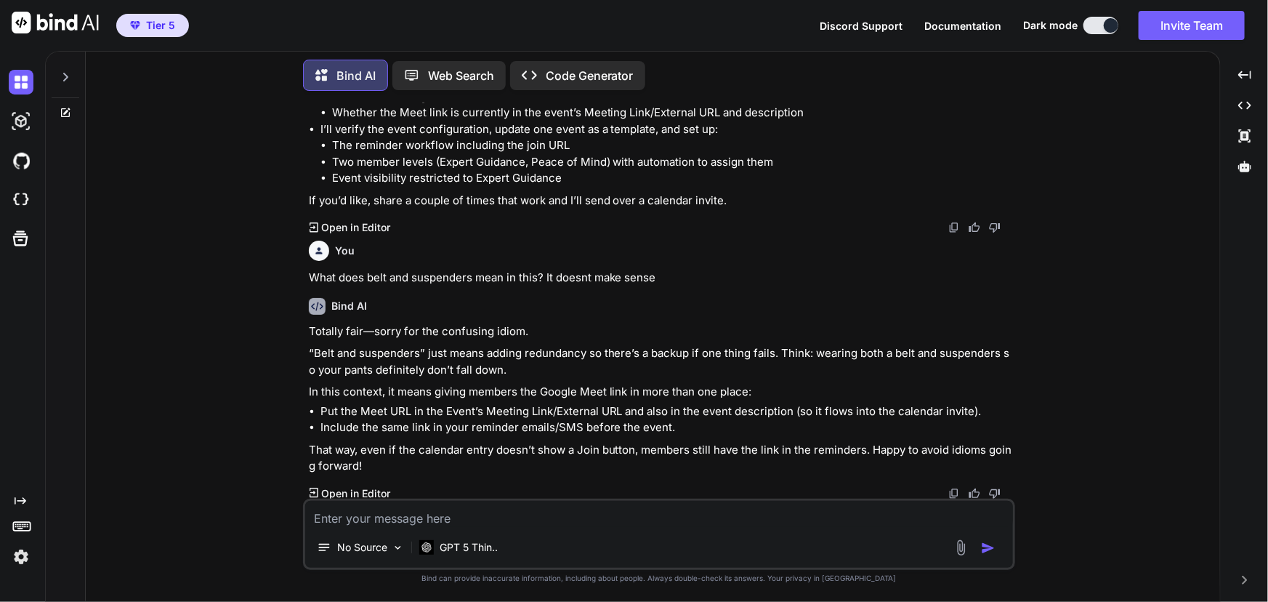
click at [545, 520] on textarea at bounding box center [659, 514] width 708 height 26
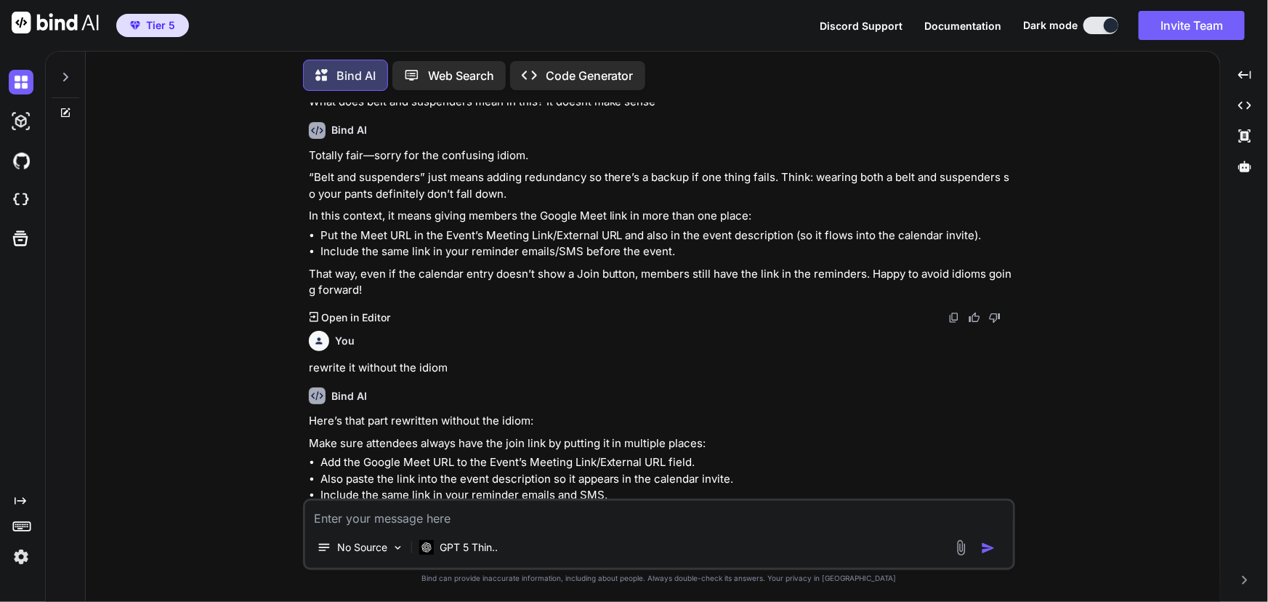
scroll to position [1551, 0]
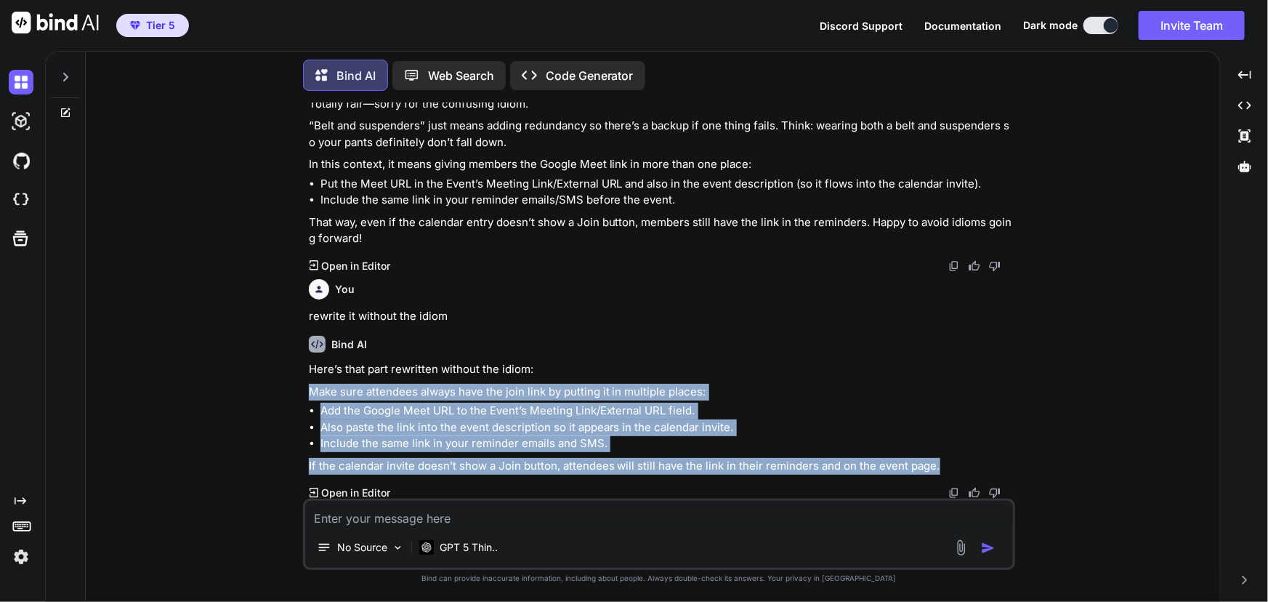
drag, startPoint x: 313, startPoint y: 392, endPoint x: 986, endPoint y: 462, distance: 677.3
click at [986, 462] on div "Here’s that part rewritten without the idiom: Make sure attendees always have t…" at bounding box center [661, 417] width 704 height 113
copy div "Make sure attendees always have the join link by putting it in multiple places:…"
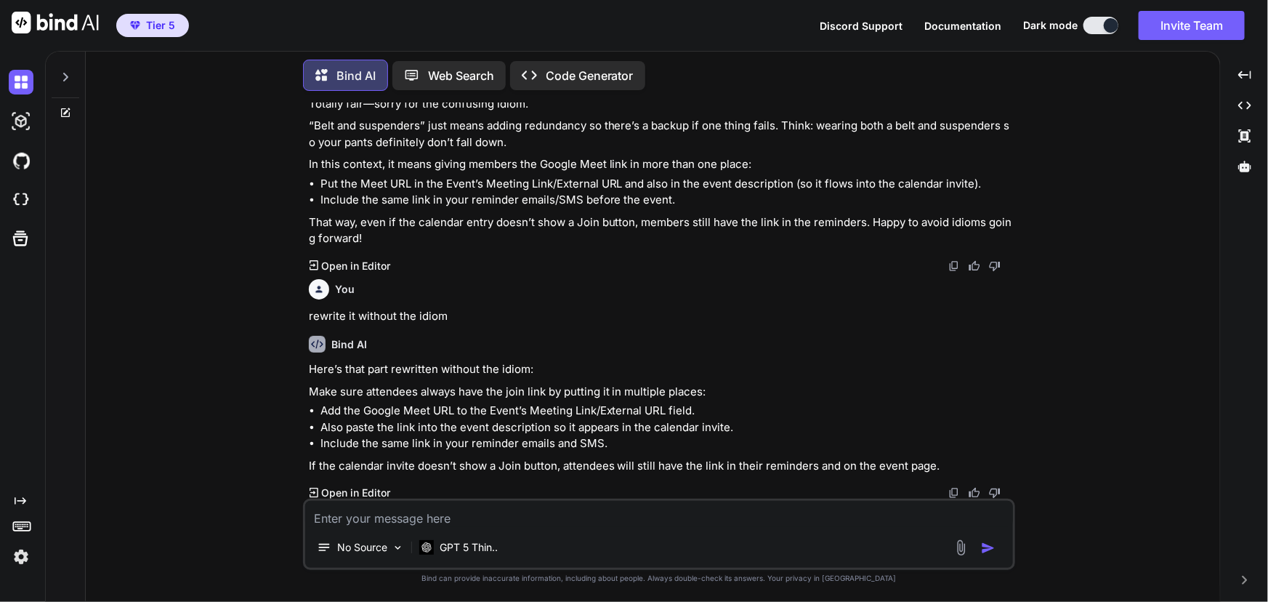
click at [448, 523] on textarea at bounding box center [659, 514] width 708 height 26
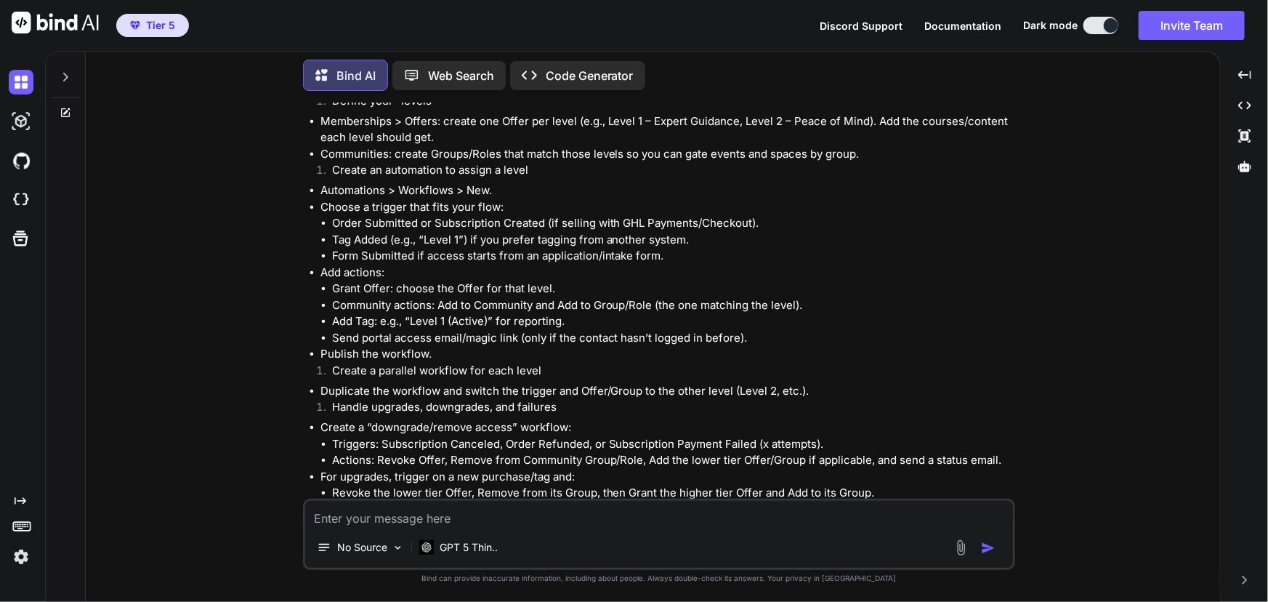
scroll to position [2248, 0]
